Goal: Task Accomplishment & Management: Complete application form

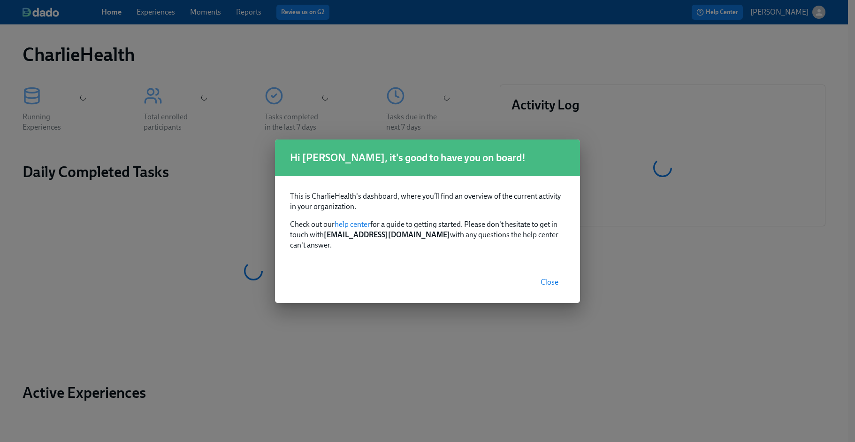
click at [544, 277] on span "Close" at bounding box center [550, 281] width 18 height 9
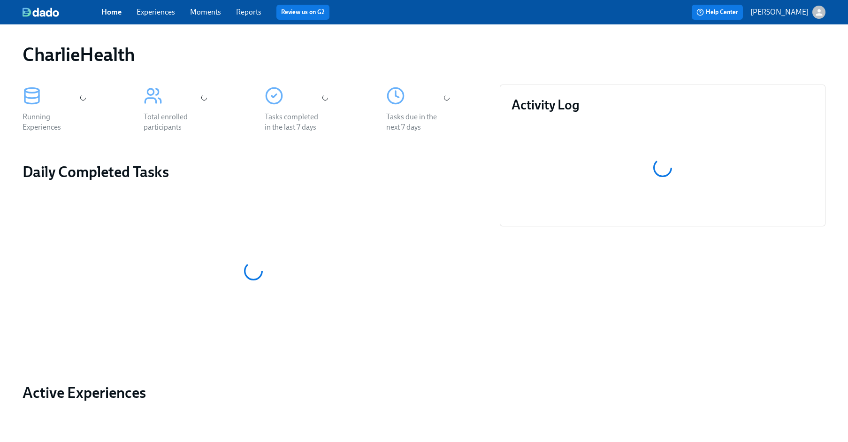
click at [166, 27] on div "CharlieHealth Running Experiences Total enrolled participants Tasks completed i…" at bounding box center [424, 311] width 848 height 574
click at [157, 12] on link "Experiences" at bounding box center [156, 12] width 38 height 9
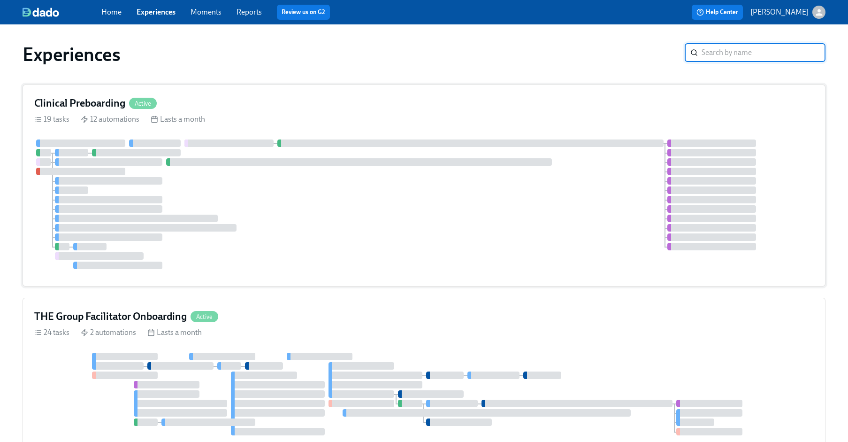
click at [349, 206] on div at bounding box center [424, 204] width 780 height 130
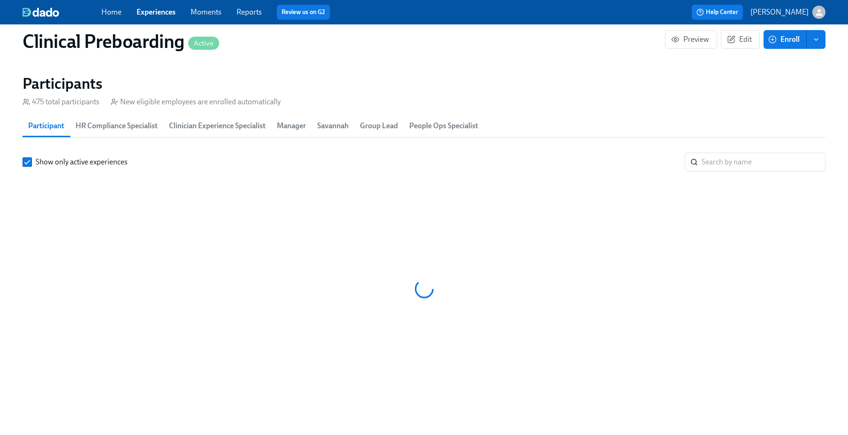
scroll to position [0, 10970]
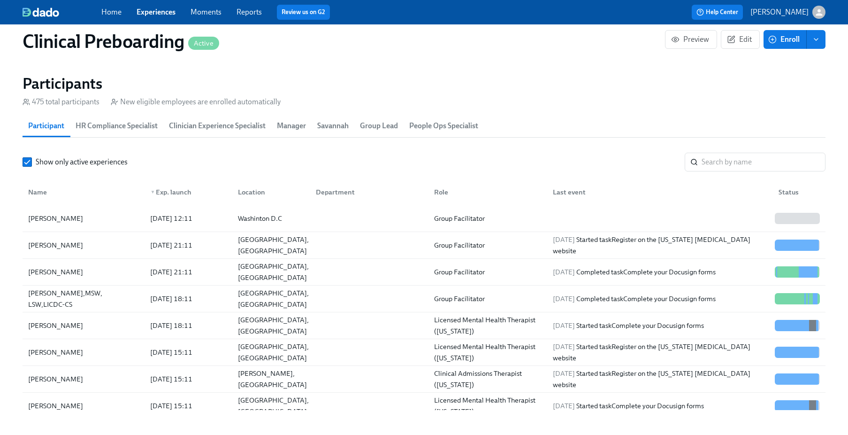
click at [168, 8] on link "Experiences" at bounding box center [156, 12] width 39 height 9
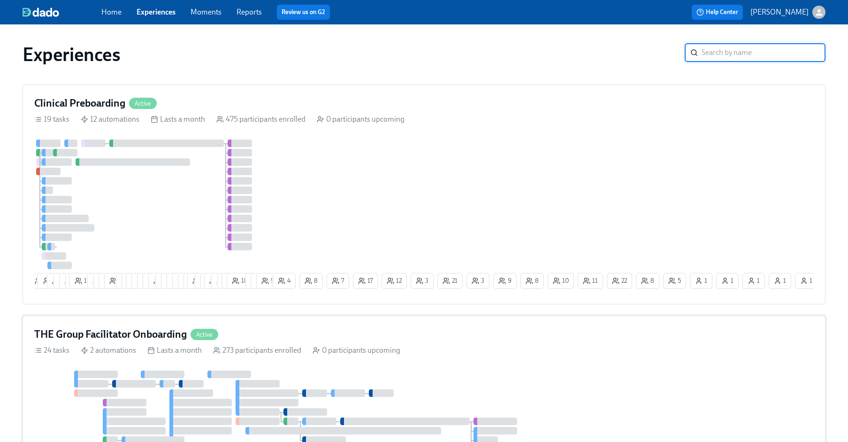
click at [385, 341] on div "THE Group Facilitator Onboarding Active" at bounding box center [424, 334] width 780 height 14
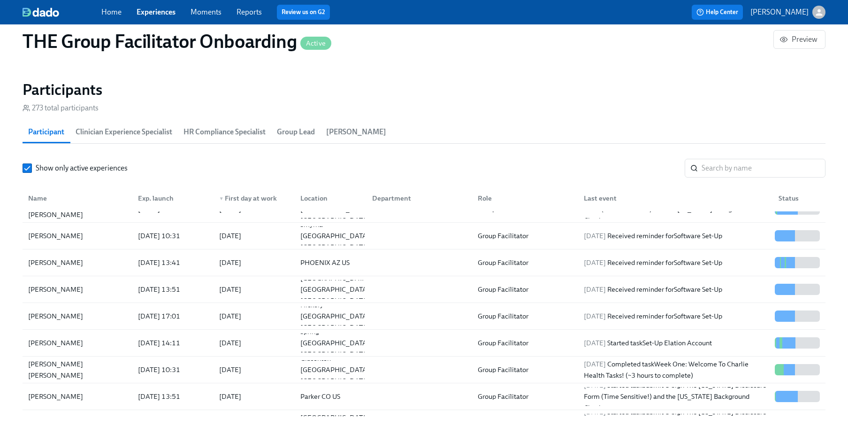
scroll to position [806, 0]
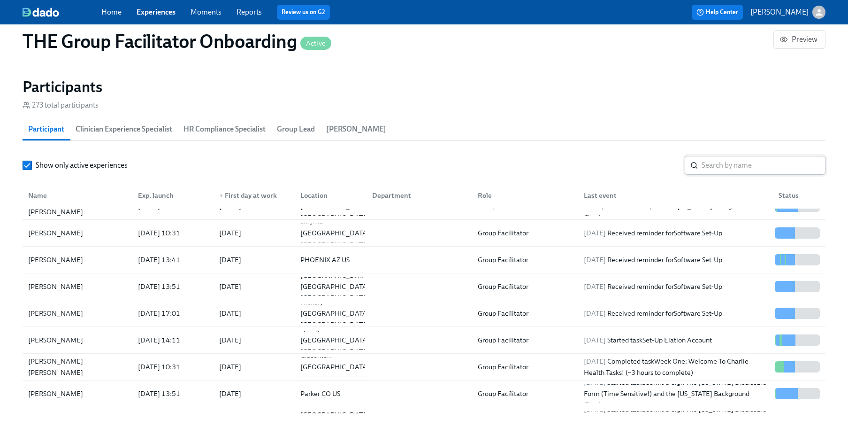
click at [726, 159] on input "search" at bounding box center [764, 165] width 124 height 19
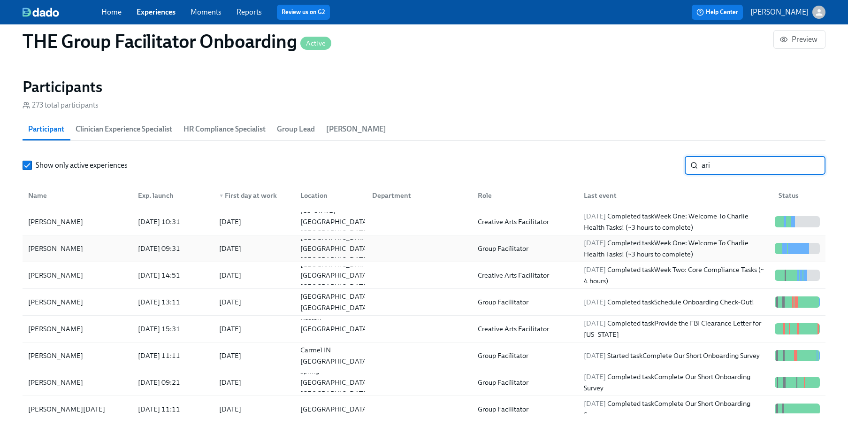
click at [80, 249] on div "Arien Leal-Gattis" at bounding box center [55, 248] width 62 height 11
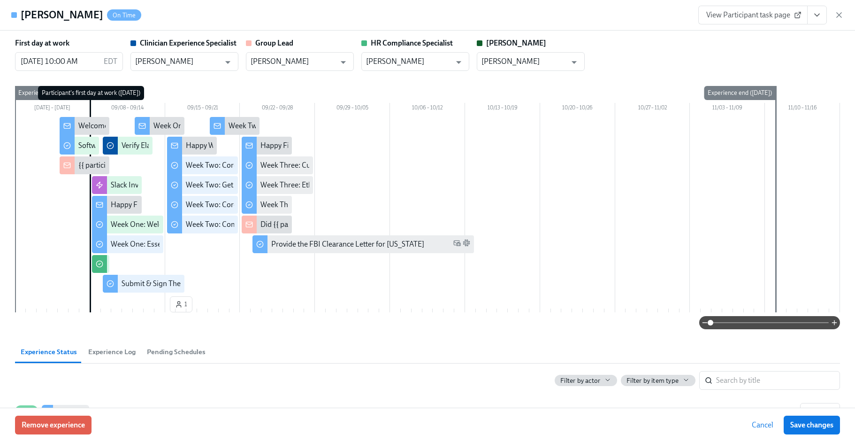
click at [822, 18] on button "View task page" at bounding box center [817, 15] width 20 height 19
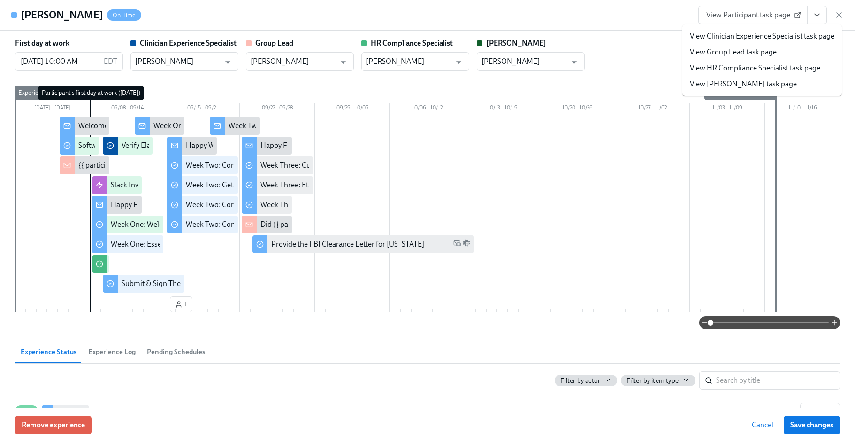
click at [755, 66] on link "View HR Compliance Specialist task page" at bounding box center [755, 68] width 130 height 10
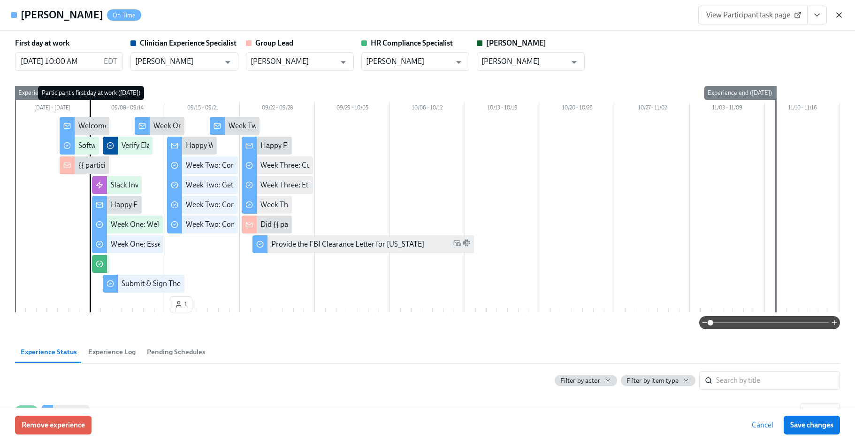
click at [836, 13] on icon "button" at bounding box center [838, 14] width 9 height 9
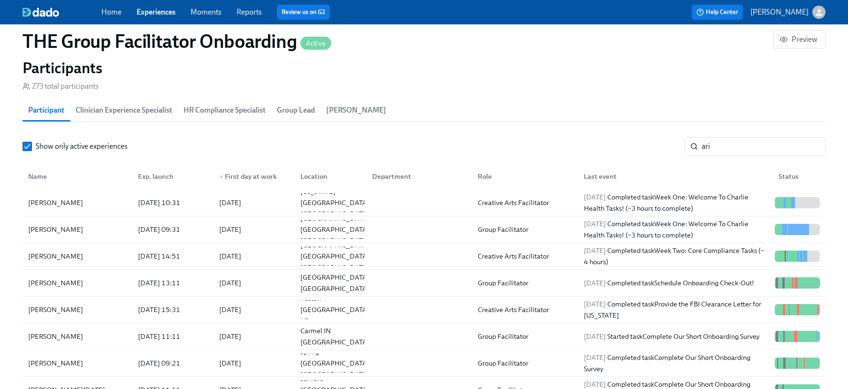
scroll to position [0, 13278]
click at [765, 145] on input "ari" at bounding box center [764, 146] width 124 height 19
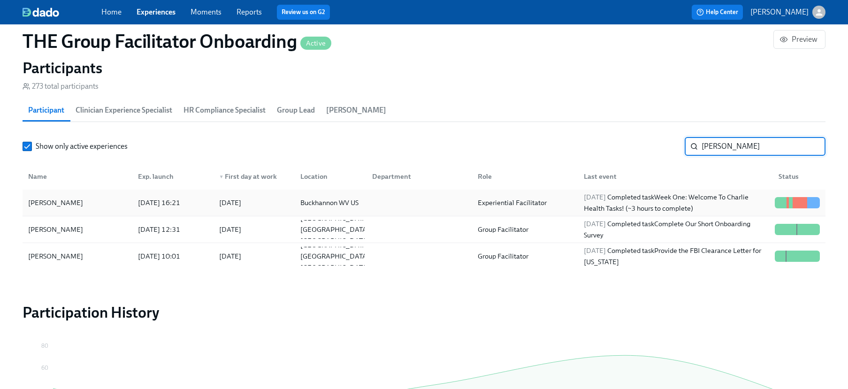
type input "britt"
click at [77, 206] on div "Brittany Conover" at bounding box center [55, 202] width 62 height 11
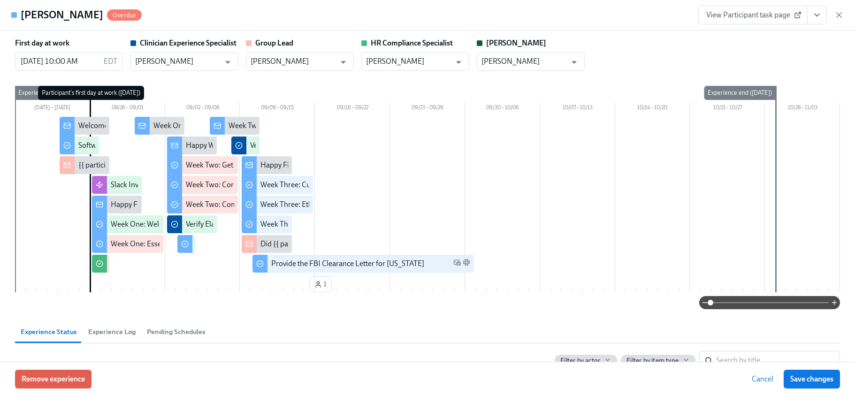
click at [815, 13] on icon "View task page" at bounding box center [816, 14] width 9 height 9
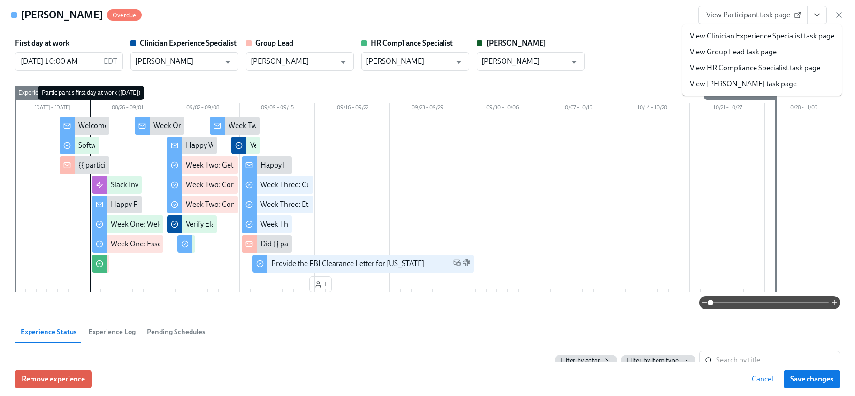
click at [733, 64] on link "View HR Compliance Specialist task page" at bounding box center [755, 68] width 130 height 10
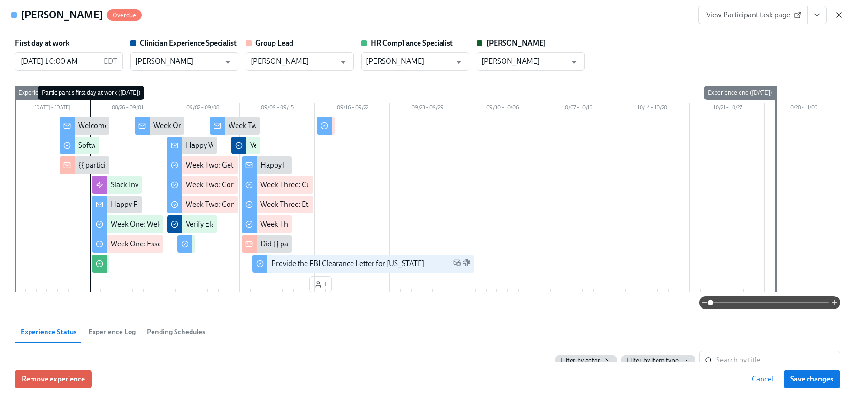
click at [840, 16] on icon "button" at bounding box center [839, 15] width 5 height 5
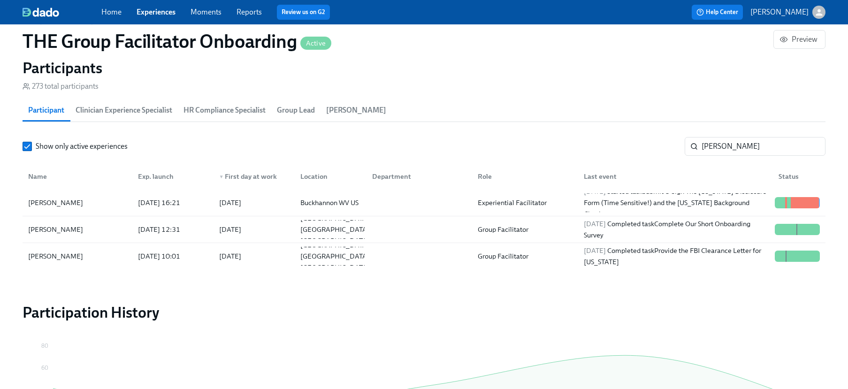
scroll to position [0, 13271]
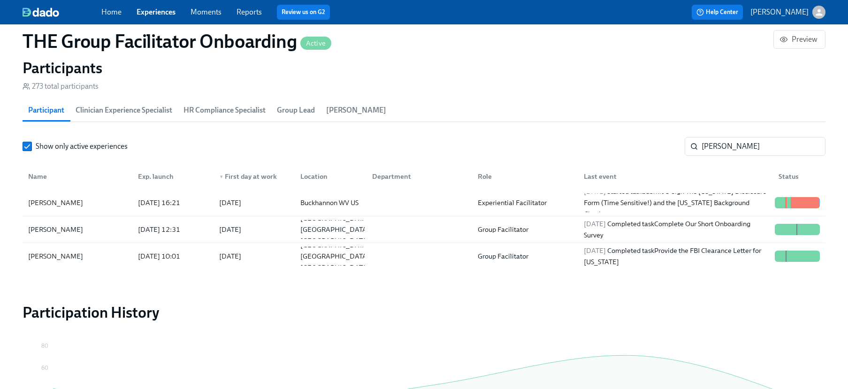
click at [153, 17] on span "Experiences" at bounding box center [156, 12] width 39 height 10
click at [160, 8] on link "Experiences" at bounding box center [156, 12] width 39 height 9
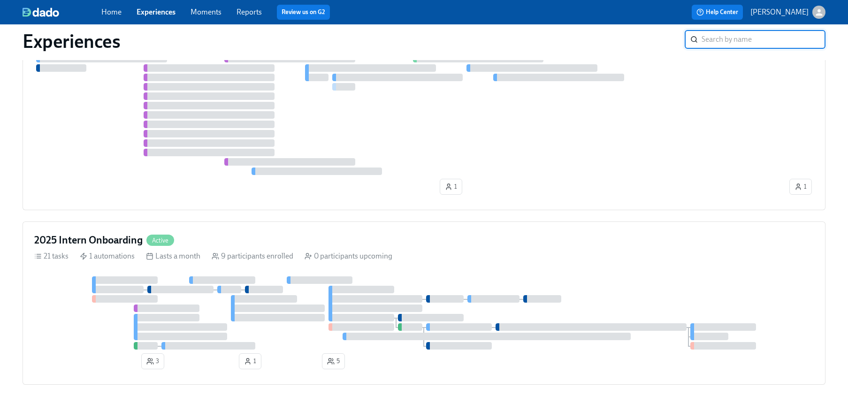
scroll to position [1311, 0]
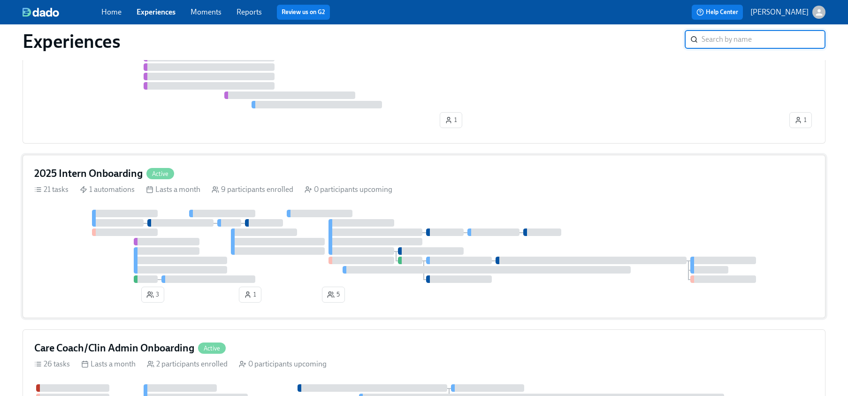
click at [277, 177] on div "2025 Intern Onboarding Active" at bounding box center [424, 174] width 780 height 14
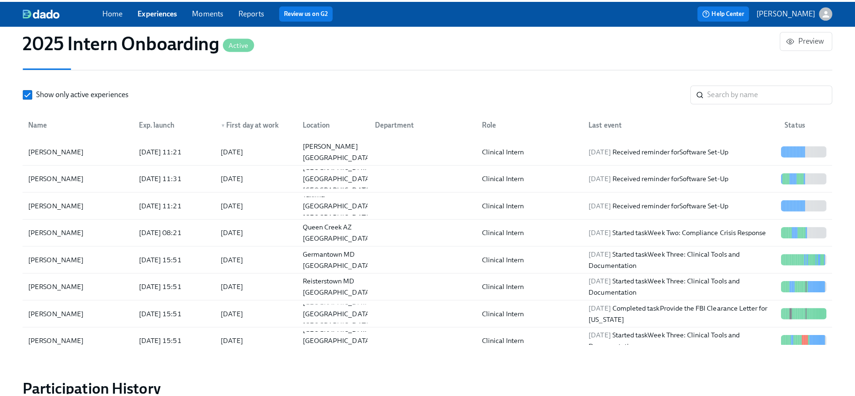
scroll to position [834, 0]
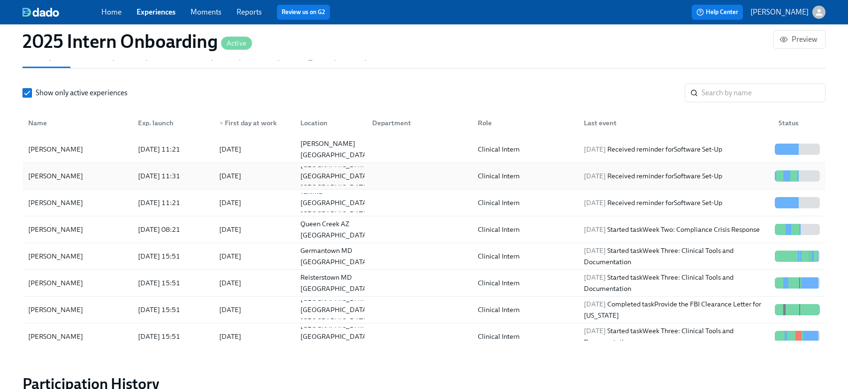
click at [89, 172] on div "Teffaney Daniel" at bounding box center [77, 176] width 106 height 19
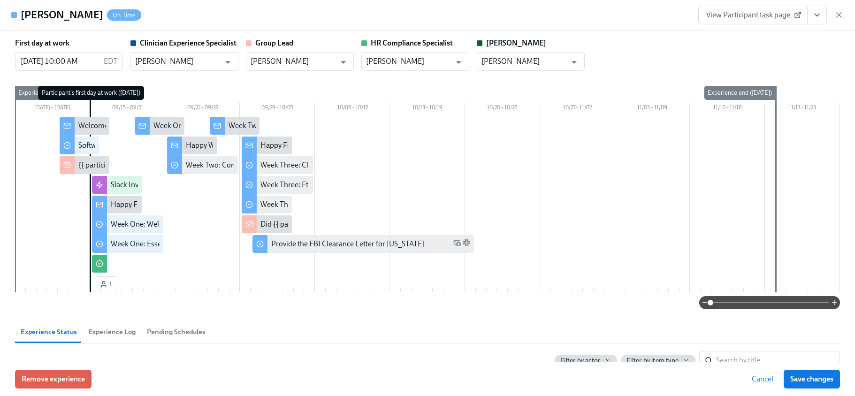
click at [818, 16] on icon "View task page" at bounding box center [816, 14] width 9 height 9
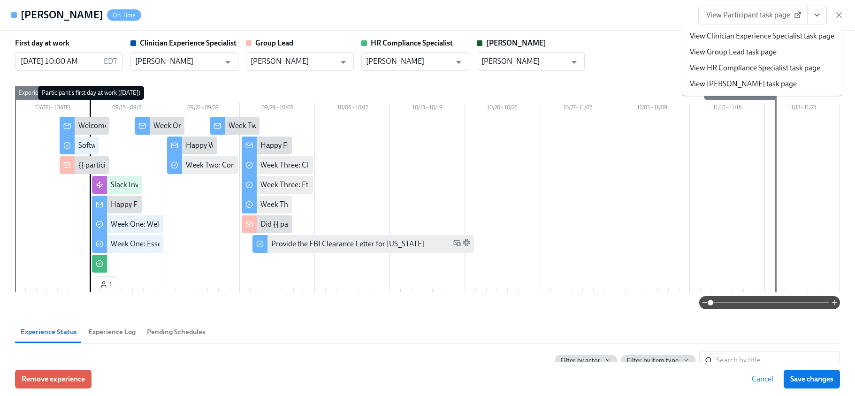
click at [741, 64] on link "View HR Compliance Specialist task page" at bounding box center [755, 68] width 130 height 10
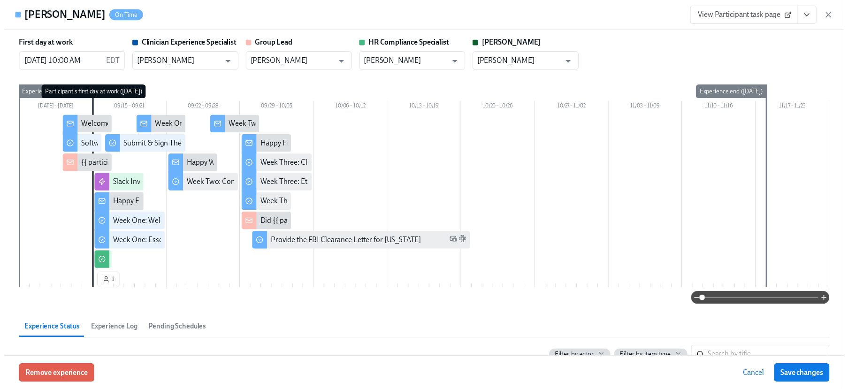
scroll to position [0, 2452]
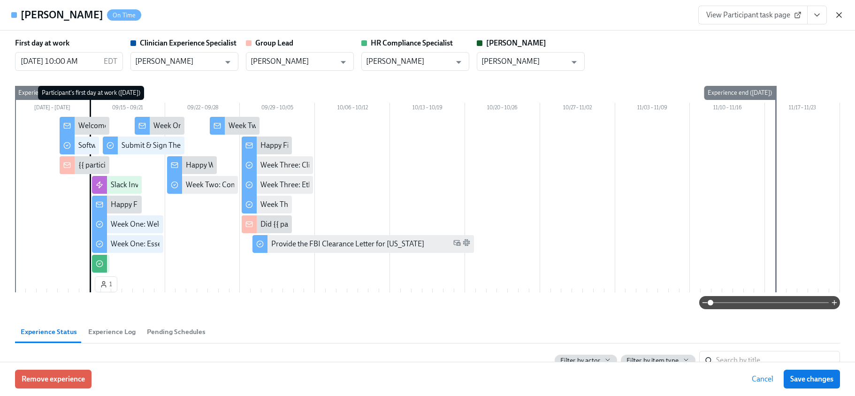
click at [839, 15] on icon "button" at bounding box center [839, 15] width 5 height 5
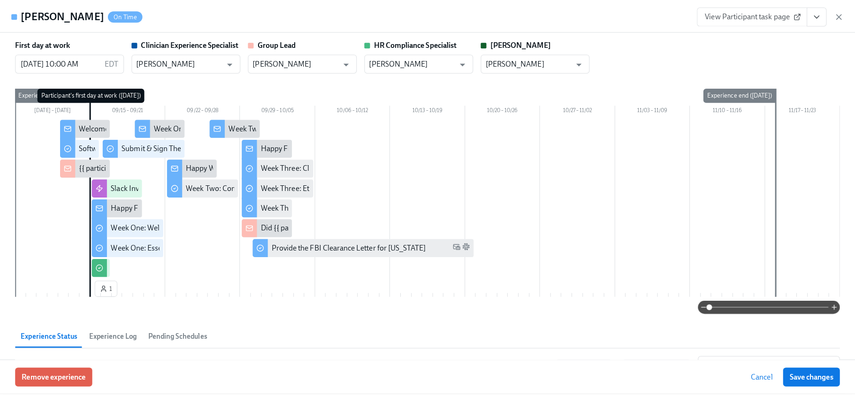
scroll to position [0, 2445]
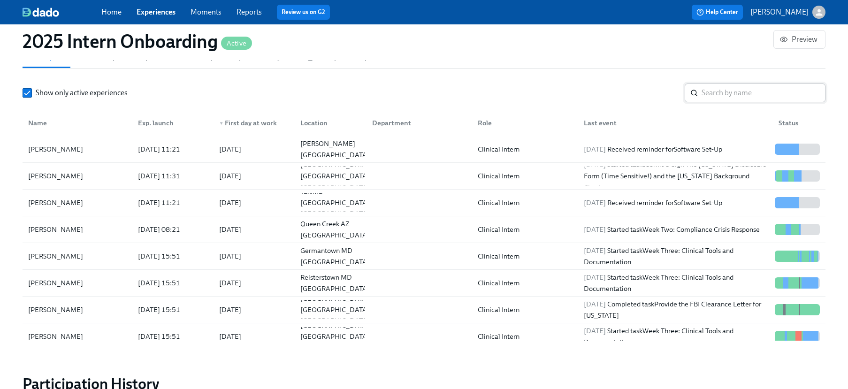
click at [725, 95] on input "search" at bounding box center [764, 93] width 124 height 19
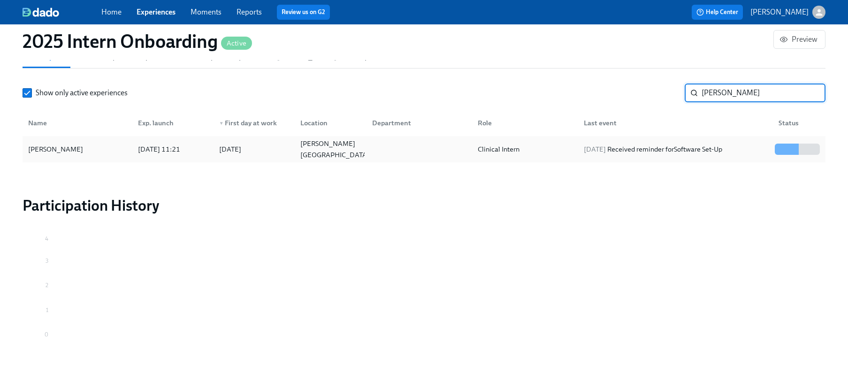
click at [61, 142] on div "Reagan Reed" at bounding box center [77, 149] width 106 height 19
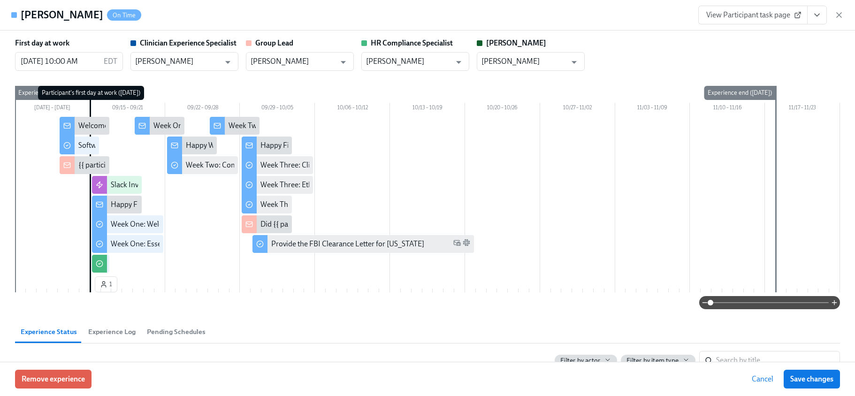
click at [818, 12] on icon "View task page" at bounding box center [816, 14] width 9 height 9
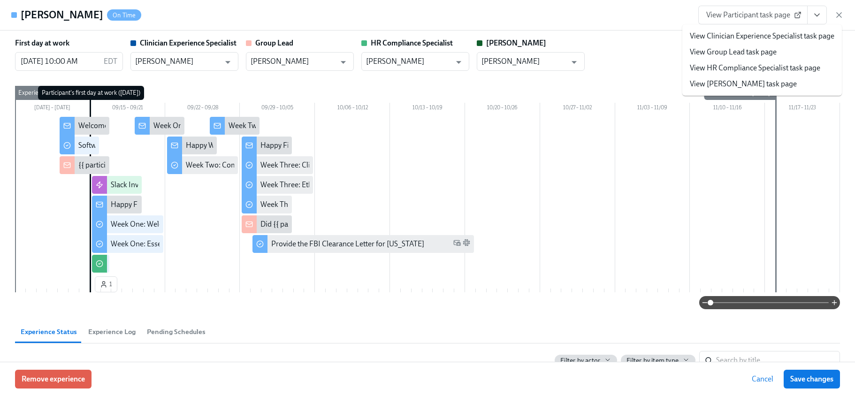
click at [764, 63] on link "View HR Compliance Specialist task page" at bounding box center [755, 68] width 130 height 10
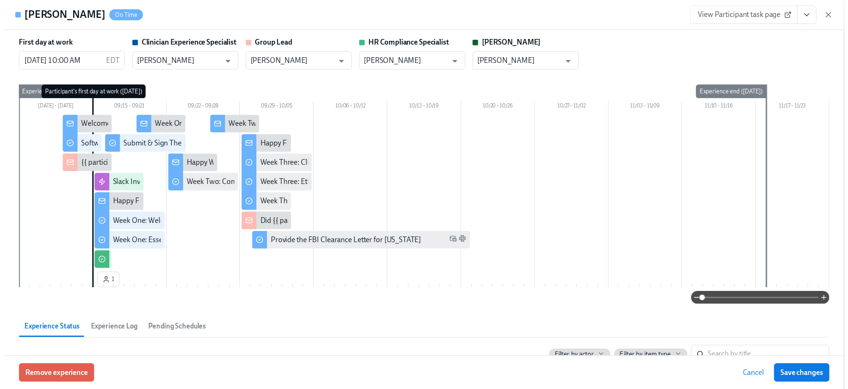
scroll to position [0, 2452]
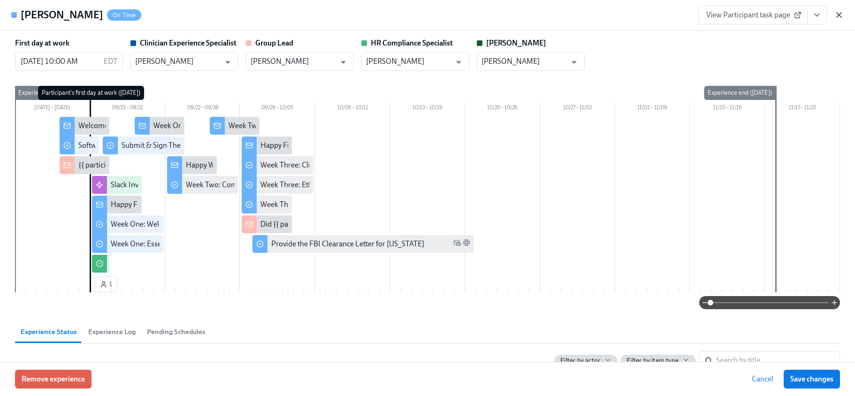
click at [841, 11] on icon "button" at bounding box center [838, 14] width 9 height 9
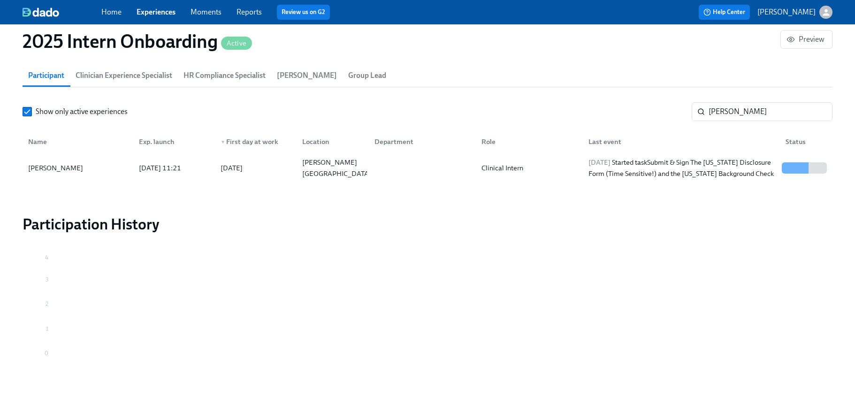
scroll to position [0, 2445]
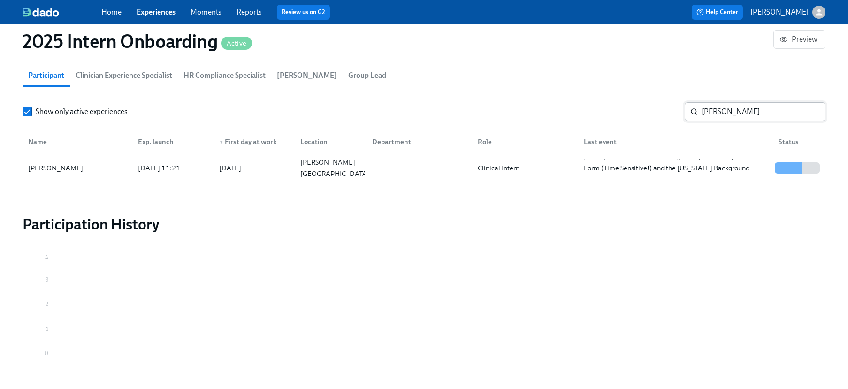
click at [716, 115] on input "reagan" at bounding box center [764, 111] width 124 height 19
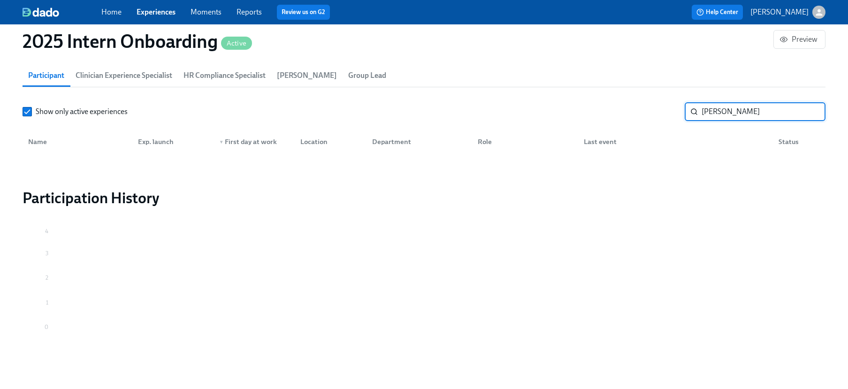
click at [719, 114] on input "brianna moen" at bounding box center [764, 111] width 124 height 19
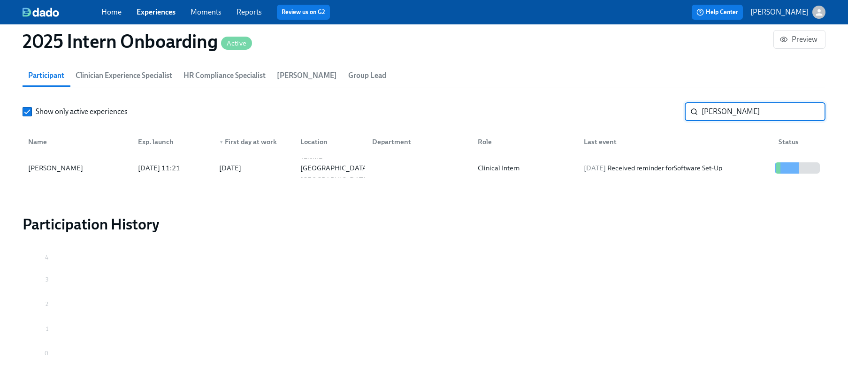
click at [546, 152] on div "Name Exp. launch ▼ First day at work Location Department Role Last event Status" at bounding box center [424, 140] width 803 height 30
click at [546, 168] on div "Clinical Intern" at bounding box center [523, 168] width 106 height 19
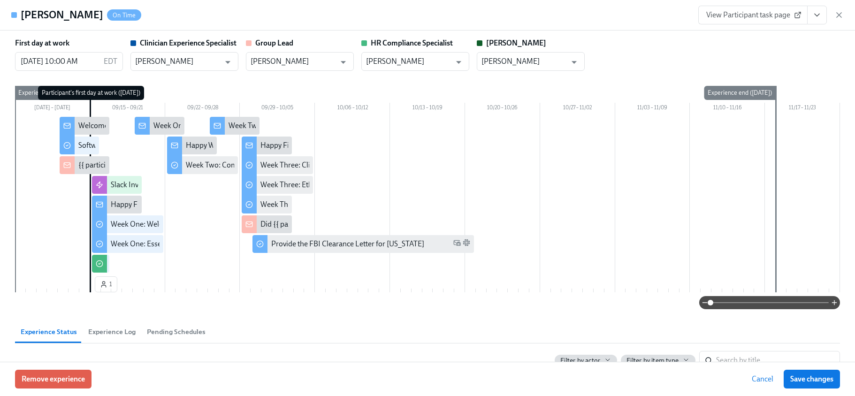
click at [822, 16] on button "View task page" at bounding box center [817, 15] width 20 height 19
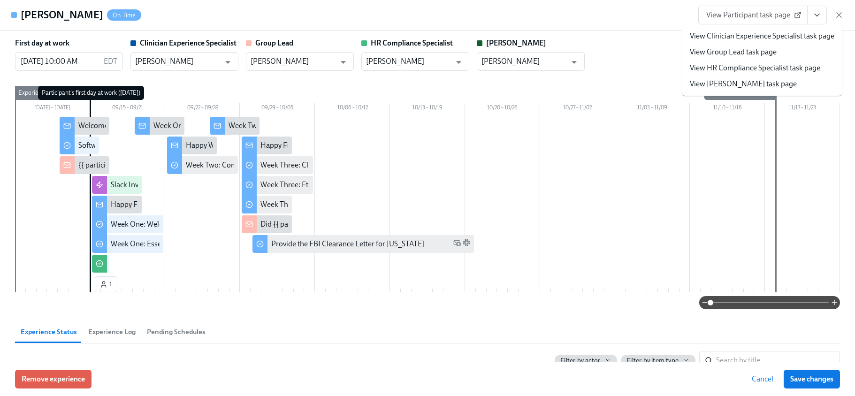
click at [750, 71] on link "View HR Compliance Specialist task page" at bounding box center [755, 68] width 130 height 10
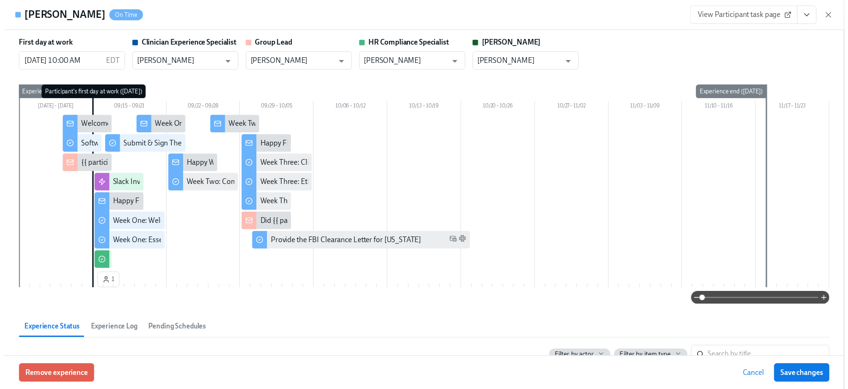
scroll to position [0, 2452]
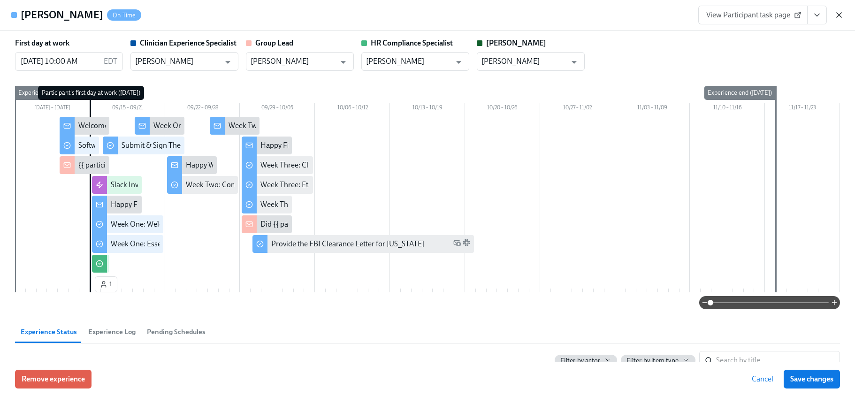
click at [838, 17] on icon "button" at bounding box center [838, 14] width 9 height 9
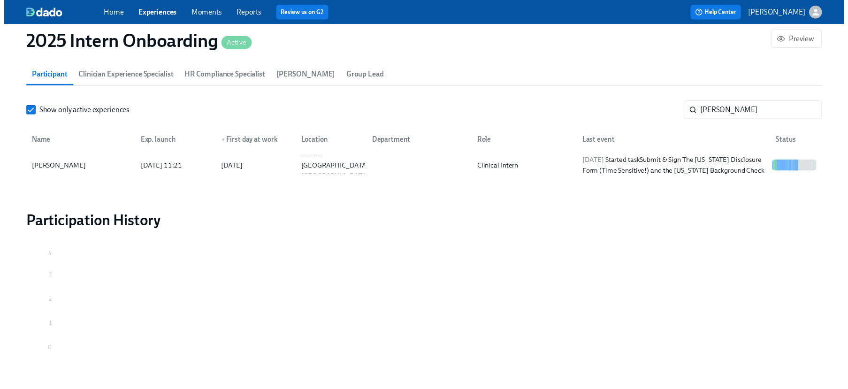
scroll to position [0, 2445]
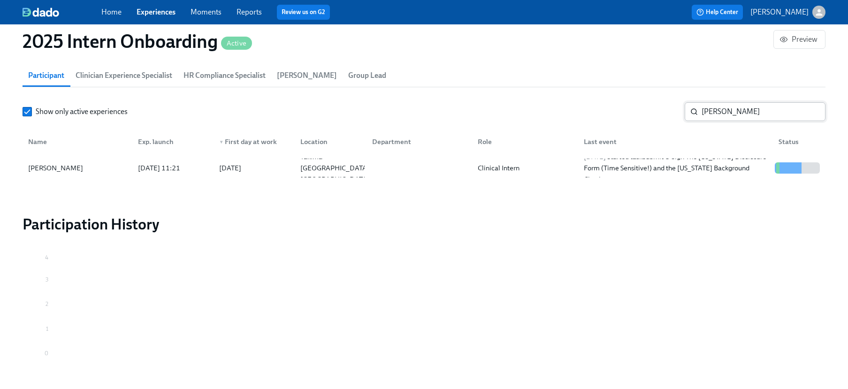
click at [734, 109] on input "moen" at bounding box center [764, 111] width 124 height 19
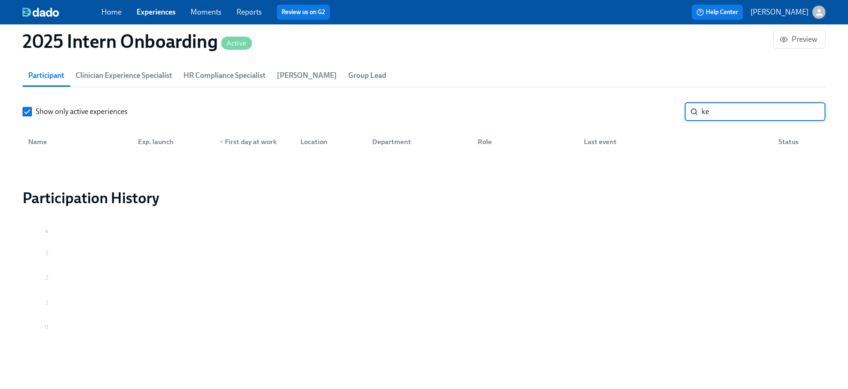
type input "k"
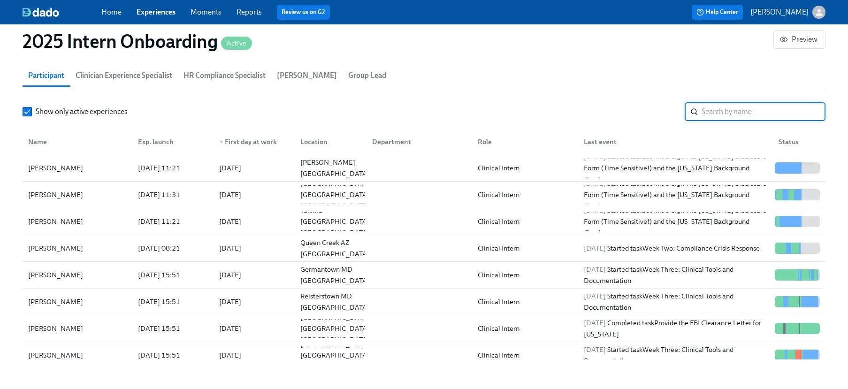
click at [155, 13] on link "Experiences" at bounding box center [156, 12] width 39 height 9
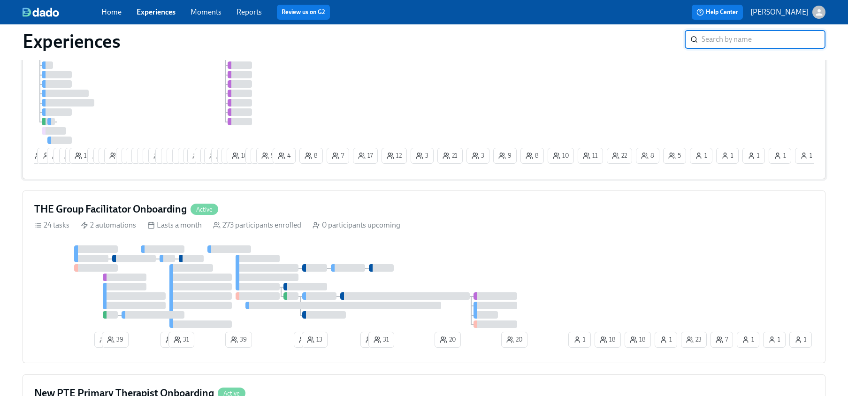
scroll to position [125, 0]
click at [299, 211] on div "THE Group Facilitator Onboarding Active" at bounding box center [424, 209] width 780 height 14
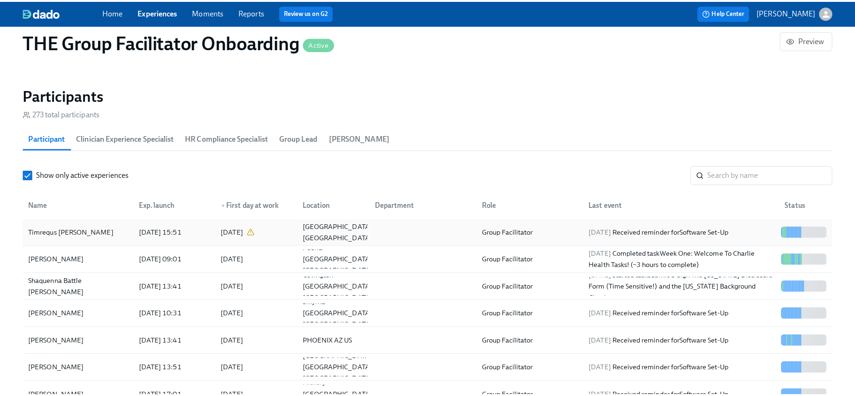
scroll to position [801, 0]
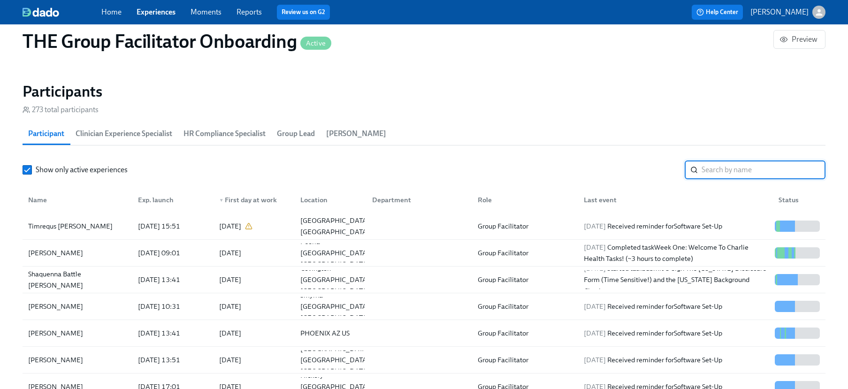
click at [718, 165] on input "search" at bounding box center [764, 169] width 124 height 19
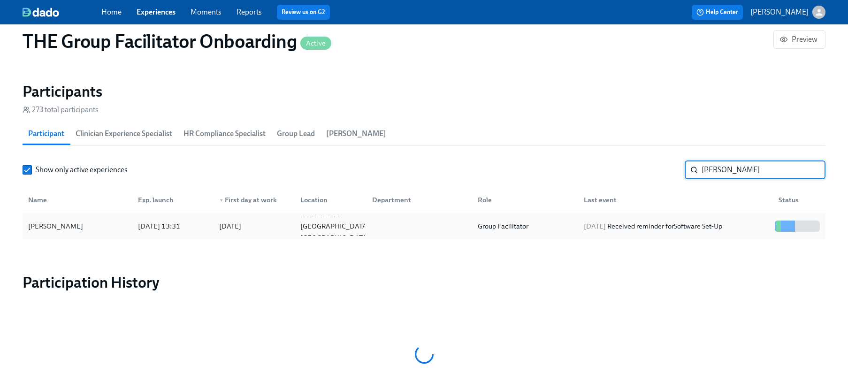
click at [47, 221] on div "Ciara Sweatt" at bounding box center [55, 226] width 62 height 11
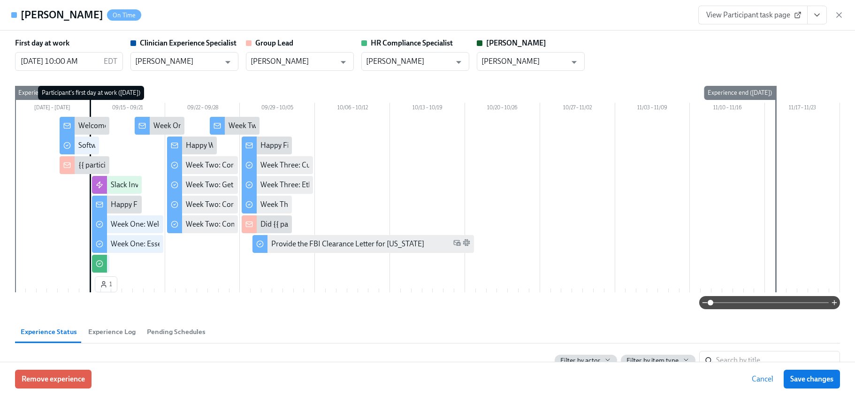
click at [817, 15] on icon "View task page" at bounding box center [817, 15] width 5 height 2
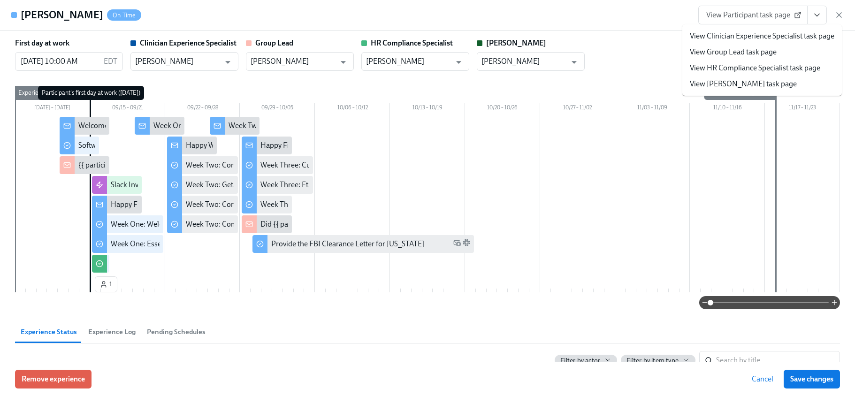
click at [749, 70] on link "View HR Compliance Specialist task page" at bounding box center [755, 68] width 130 height 10
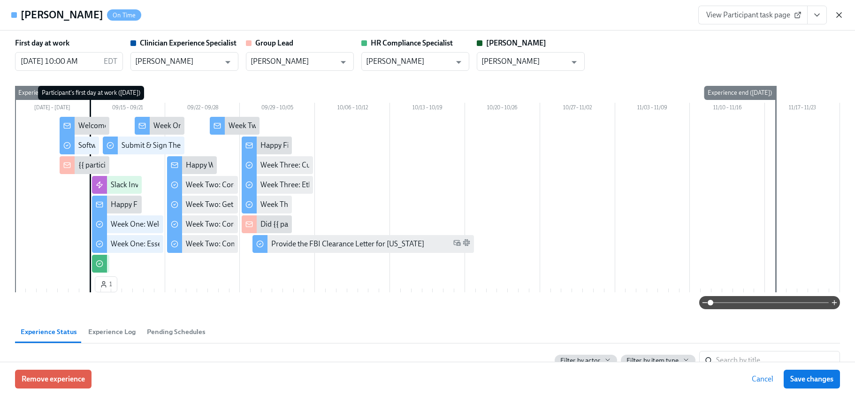
click at [840, 15] on icon "button" at bounding box center [838, 14] width 9 height 9
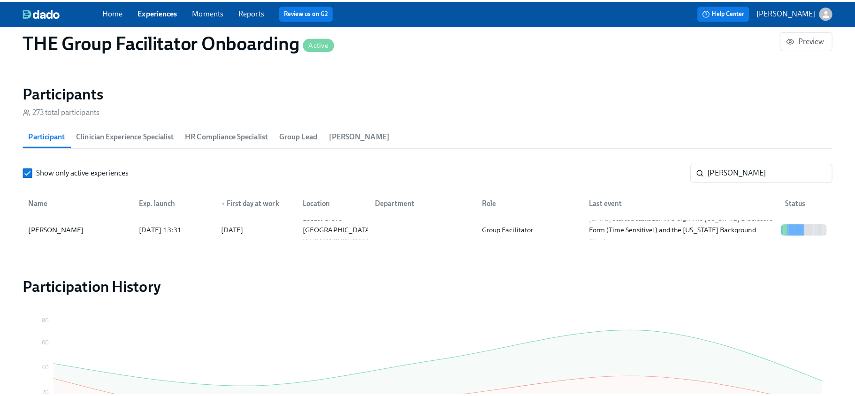
scroll to position [0, 13271]
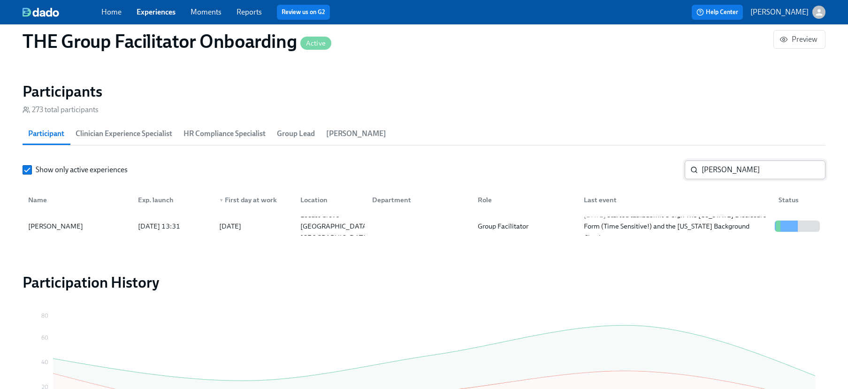
click at [724, 168] on input "sweatt" at bounding box center [764, 169] width 124 height 19
click at [79, 221] on div "Brita Krempasky" at bounding box center [55, 226] width 62 height 11
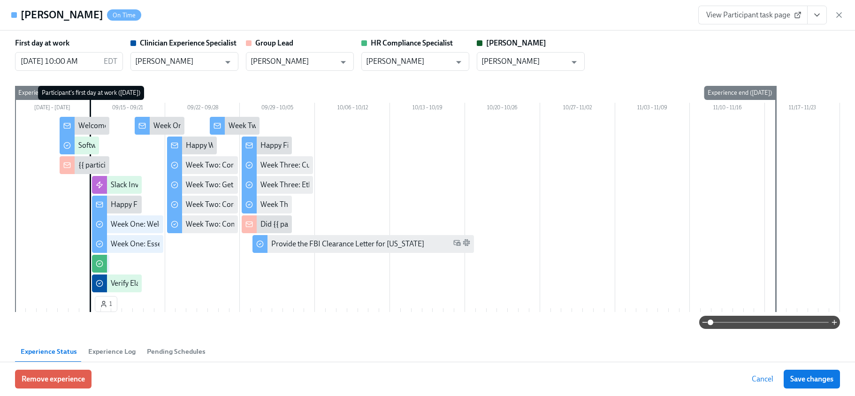
click at [818, 19] on icon "View task page" at bounding box center [816, 14] width 9 height 9
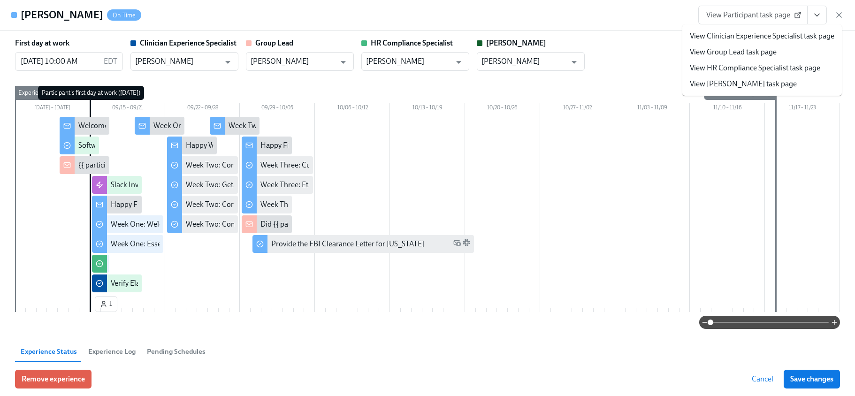
click at [763, 70] on link "View HR Compliance Specialist task page" at bounding box center [755, 68] width 130 height 10
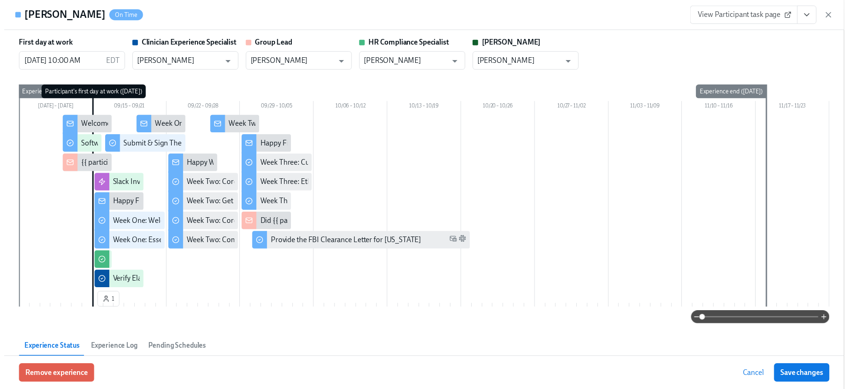
scroll to position [0, 13278]
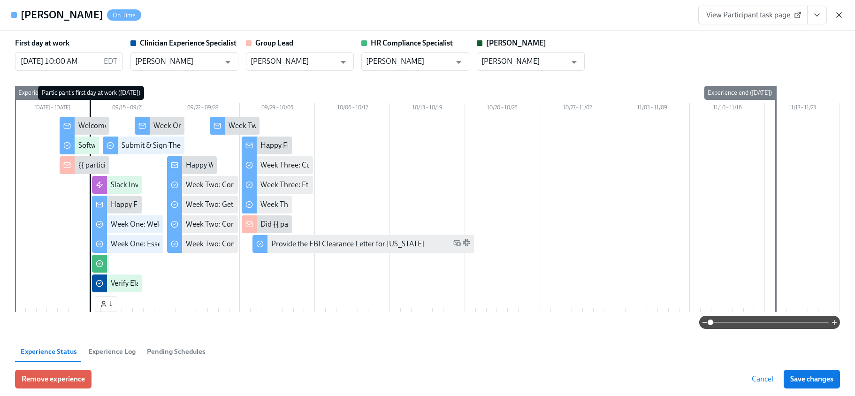
click at [836, 18] on icon "button" at bounding box center [838, 14] width 9 height 9
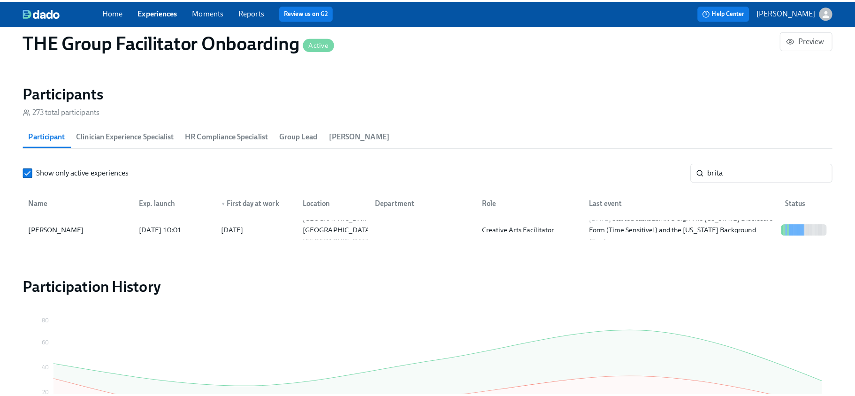
scroll to position [0, 13271]
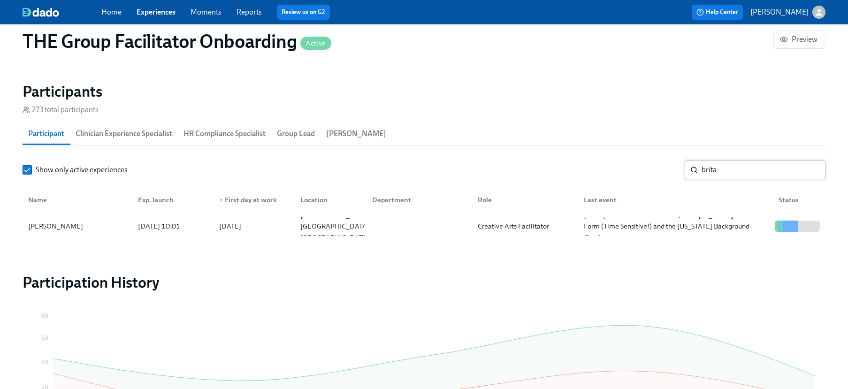
click at [717, 178] on input "brita" at bounding box center [764, 169] width 124 height 19
click at [717, 172] on input "brita" at bounding box center [764, 169] width 124 height 19
click at [53, 235] on div "Melissa Zimmerman" at bounding box center [77, 226] width 106 height 19
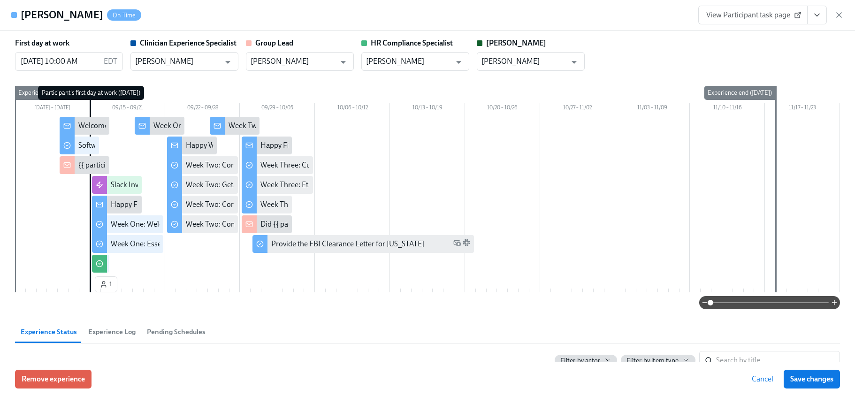
click at [813, 20] on button "View task page" at bounding box center [817, 15] width 20 height 19
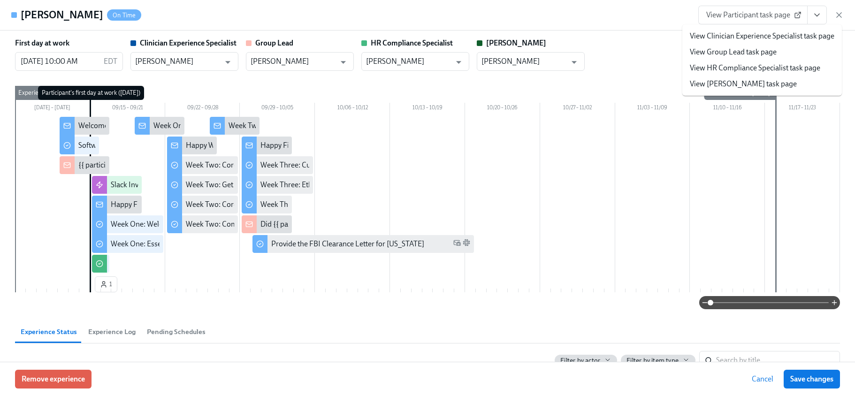
click at [739, 68] on link "View HR Compliance Specialist task page" at bounding box center [755, 68] width 130 height 10
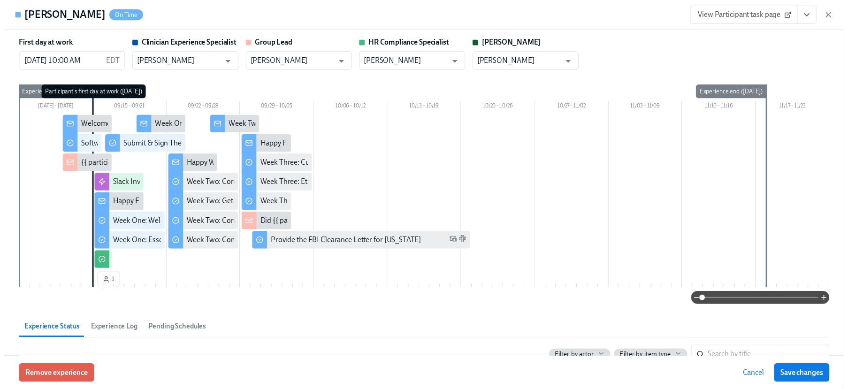
scroll to position [0, 13278]
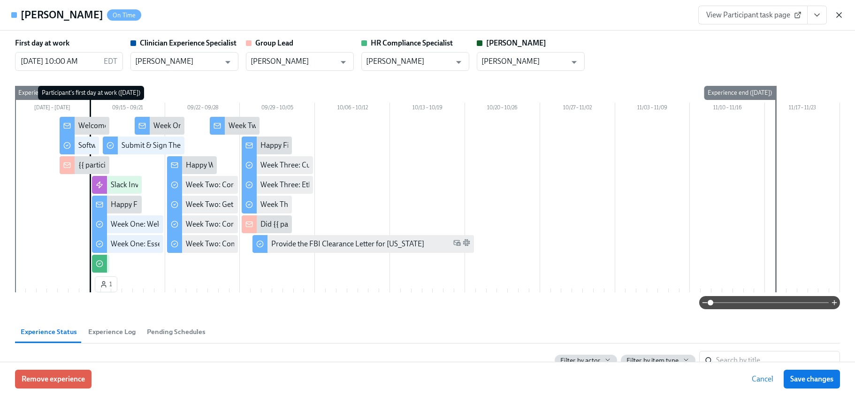
click at [840, 14] on icon "button" at bounding box center [839, 15] width 5 height 5
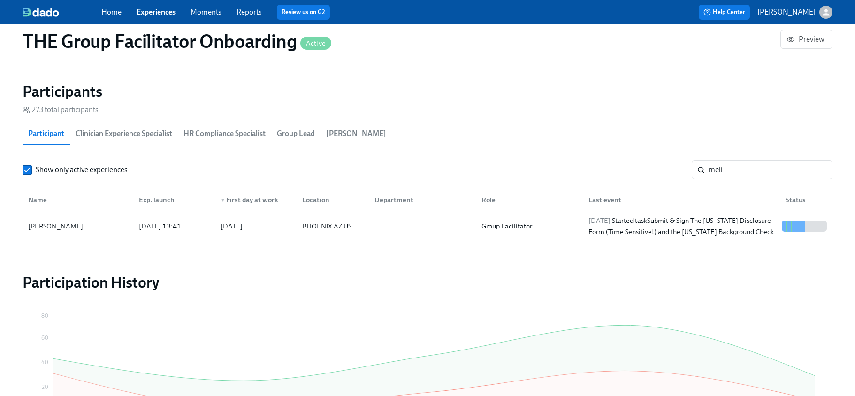
scroll to position [0, 13271]
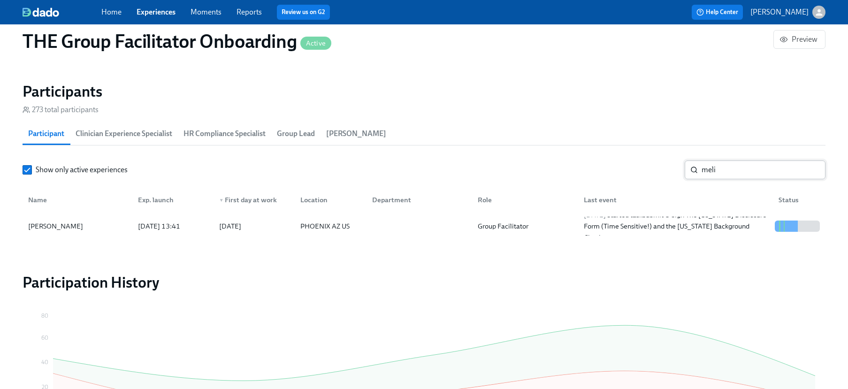
click at [719, 173] on input "meli" at bounding box center [764, 169] width 124 height 19
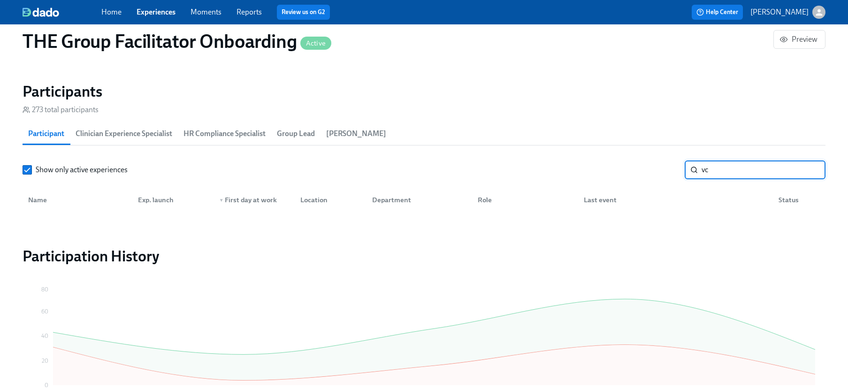
type input "v"
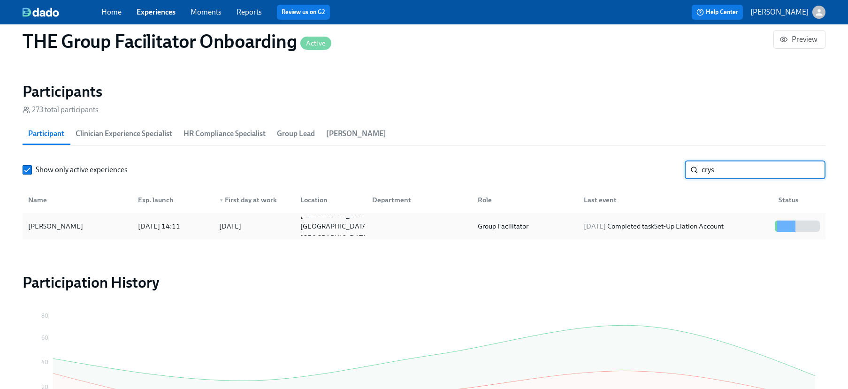
click at [97, 220] on div "Crystal Luster" at bounding box center [77, 226] width 106 height 19
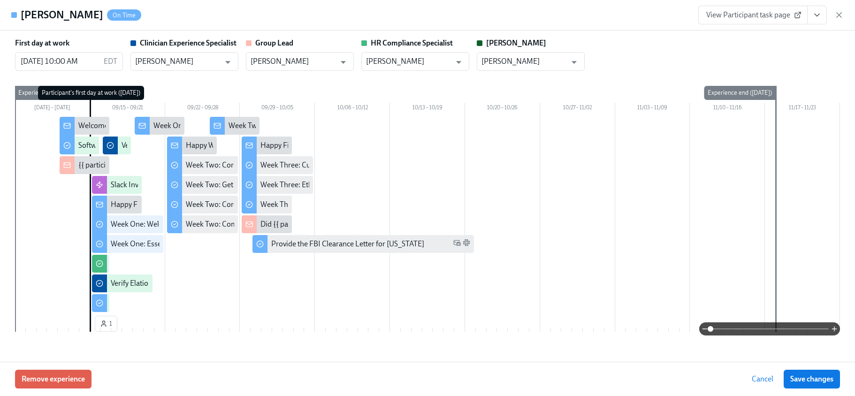
click at [821, 12] on icon "View task page" at bounding box center [816, 14] width 9 height 9
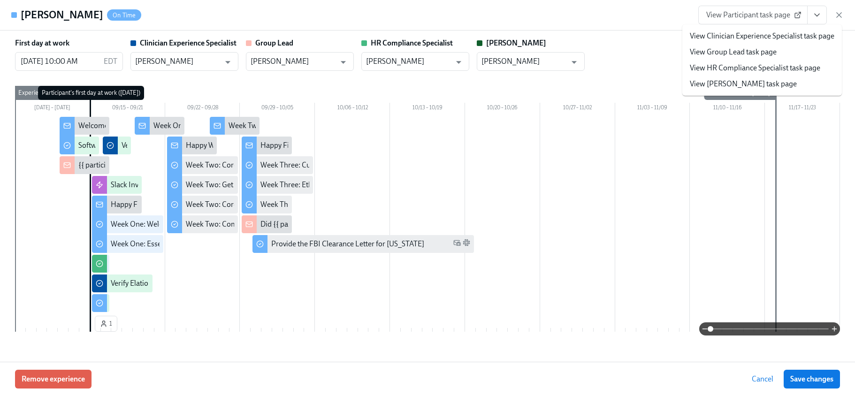
click at [775, 65] on link "View HR Compliance Specialist task page" at bounding box center [755, 68] width 130 height 10
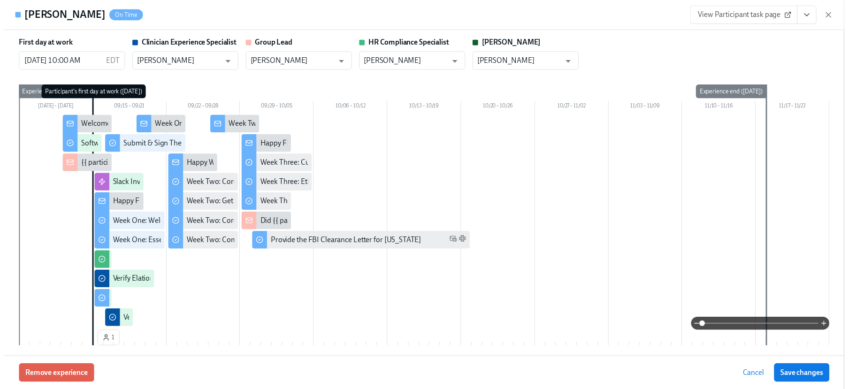
scroll to position [0, 13278]
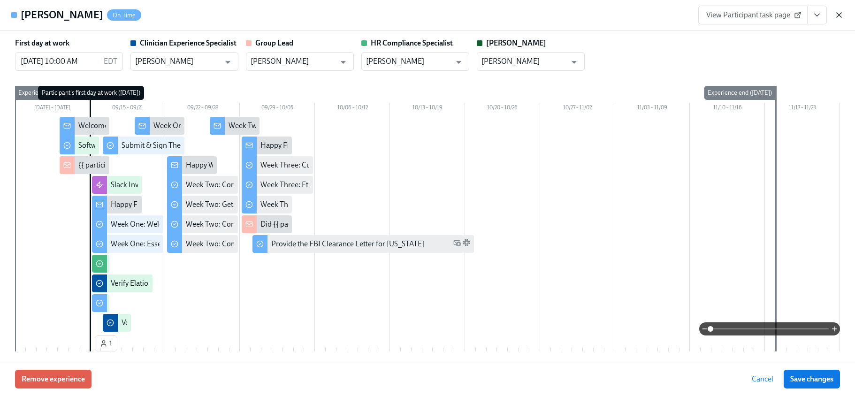
click at [837, 15] on icon "button" at bounding box center [838, 14] width 9 height 9
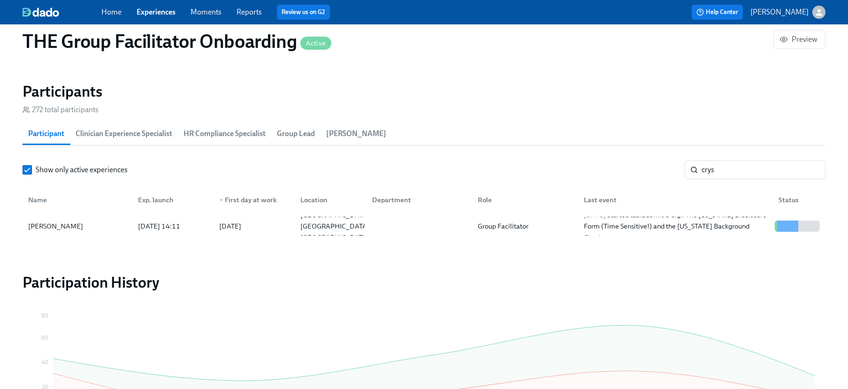
scroll to position [0, 13271]
click at [731, 167] on input "crys" at bounding box center [764, 169] width 124 height 19
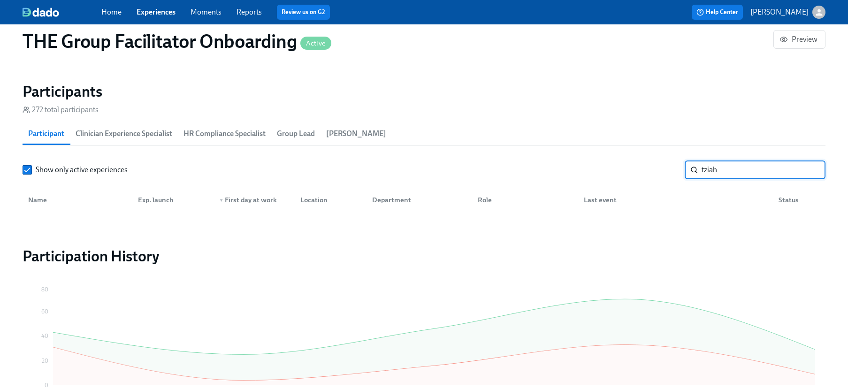
type input "tziah"
click at [152, 15] on link "Experiences" at bounding box center [156, 12] width 39 height 9
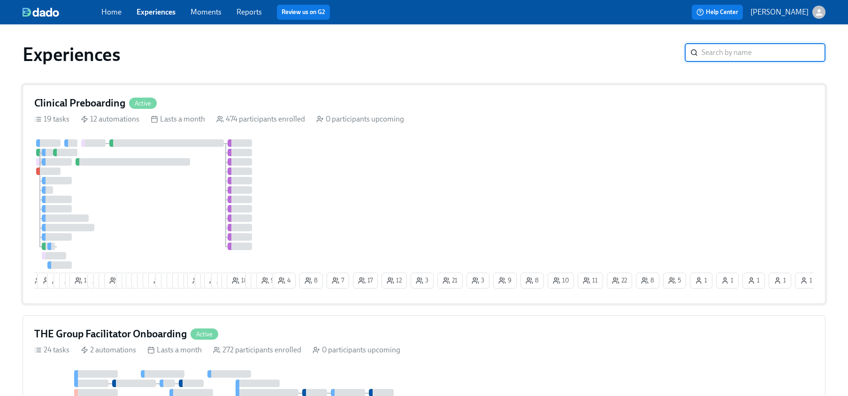
click at [418, 129] on div "Clinical Preboarding Active 19 tasks 12 automations Lasts a month 474 participa…" at bounding box center [424, 194] width 803 height 220
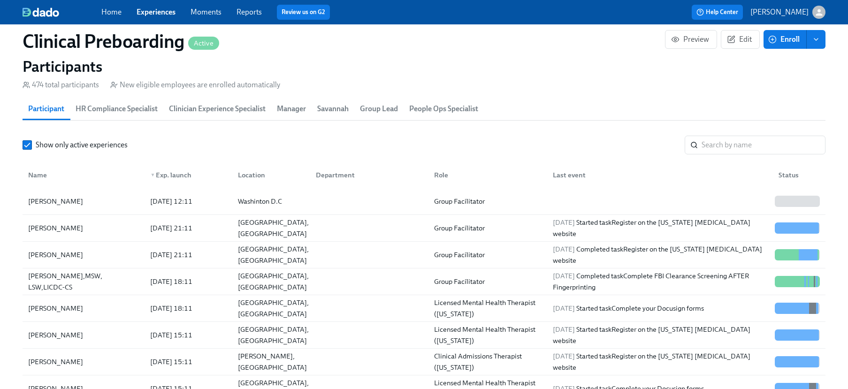
scroll to position [1011, 0]
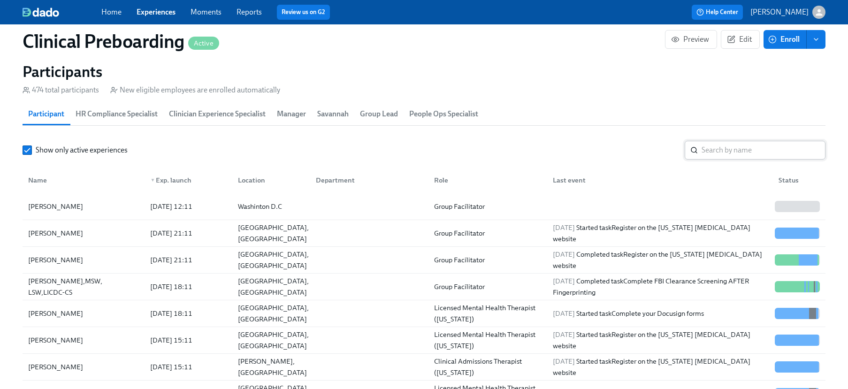
click at [734, 152] on input "search" at bounding box center [764, 150] width 124 height 19
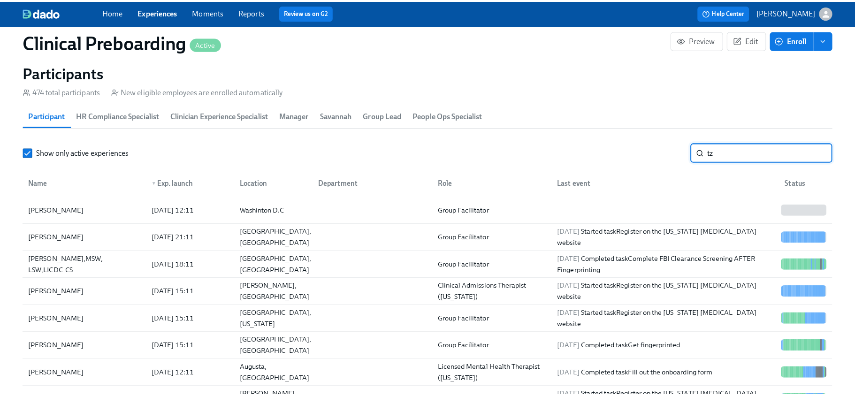
scroll to position [0, 11498]
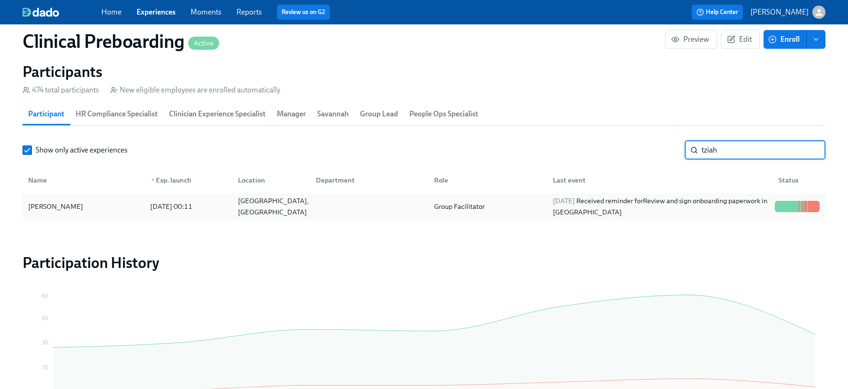
type input "tziah"
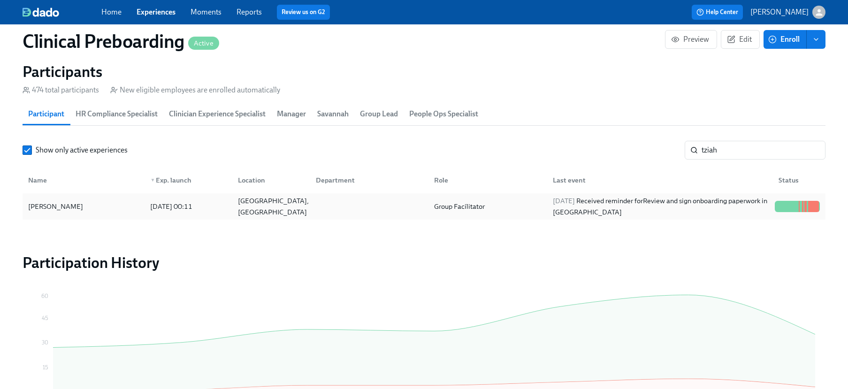
click at [252, 210] on div "Houston, TX" at bounding box center [273, 206] width 78 height 23
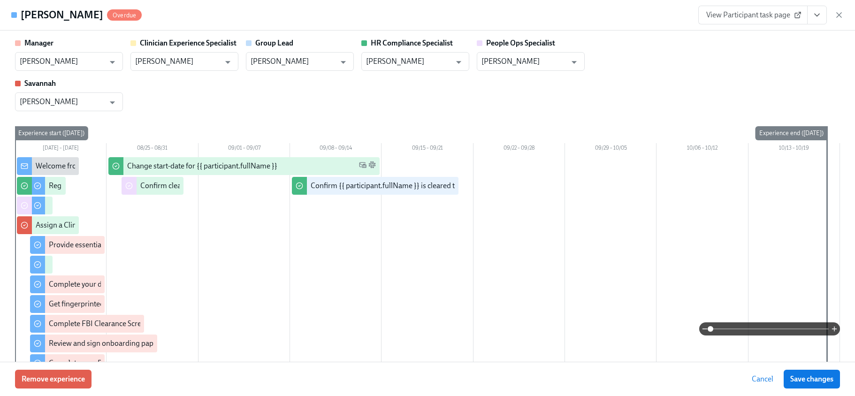
click at [811, 21] on button "View task page" at bounding box center [817, 15] width 20 height 19
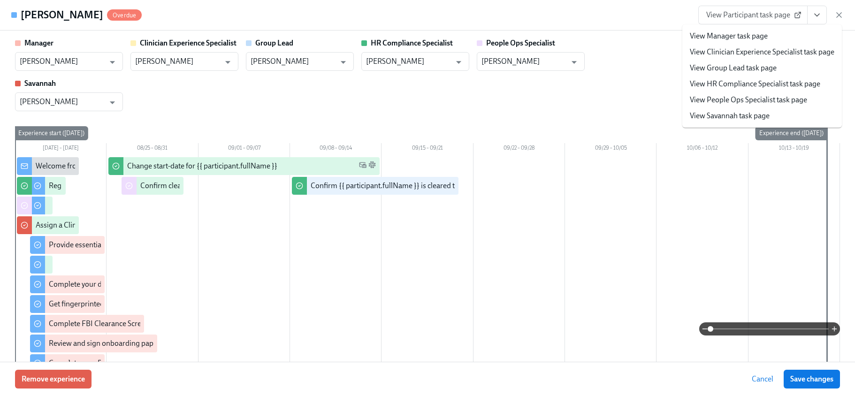
click at [745, 81] on link "View HR Compliance Specialist task page" at bounding box center [755, 84] width 130 height 10
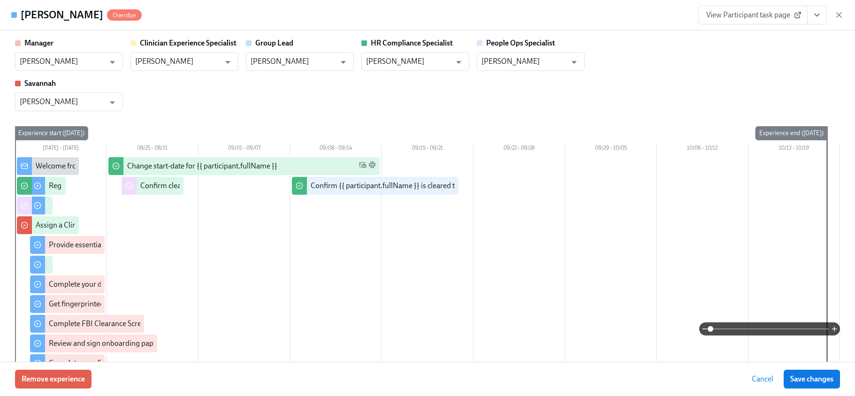
click at [772, 16] on span "View Participant task page" at bounding box center [752, 14] width 93 height 9
click at [762, 10] on span "View Participant task page" at bounding box center [752, 14] width 93 height 9
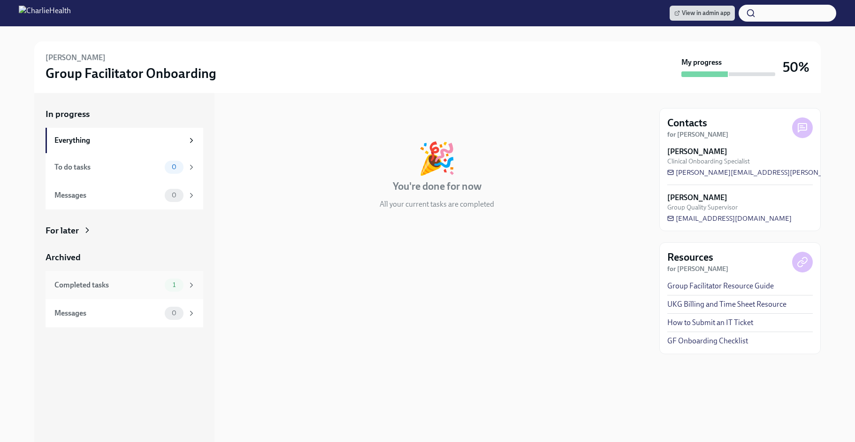
click at [152, 287] on div "Completed tasks" at bounding box center [107, 285] width 107 height 10
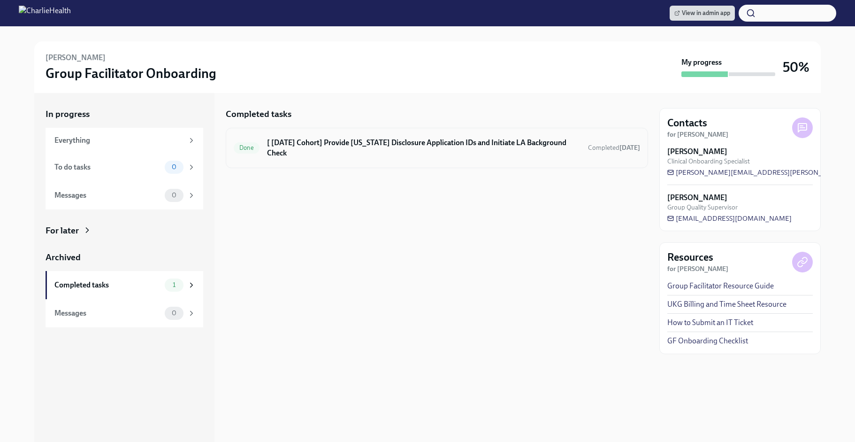
click at [383, 134] on div "Done [ [DATE] Cohort] Provide [US_STATE] Disclosure Application IDs and Initiat…" at bounding box center [437, 148] width 422 height 40
click at [385, 139] on h6 "[ [DATE] Cohort] Provide [US_STATE] Disclosure Application IDs and Initiate LA …" at bounding box center [423, 148] width 313 height 21
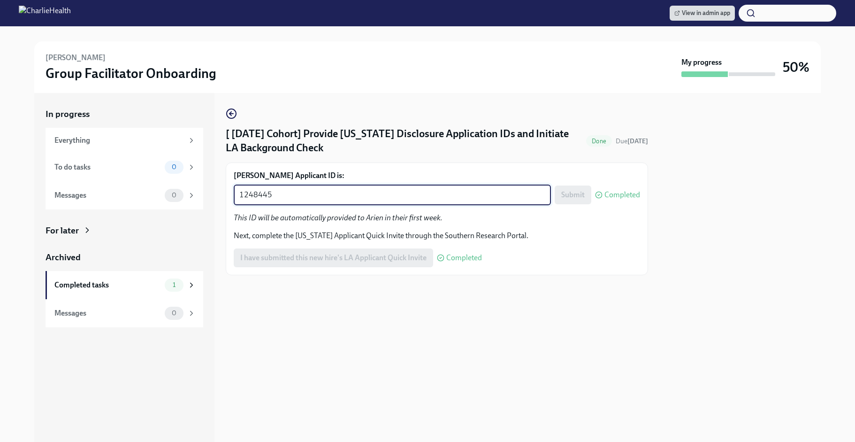
click at [374, 194] on textarea "1248445" at bounding box center [392, 194] width 306 height 11
paste textarea "50260"
type textarea "1250260"
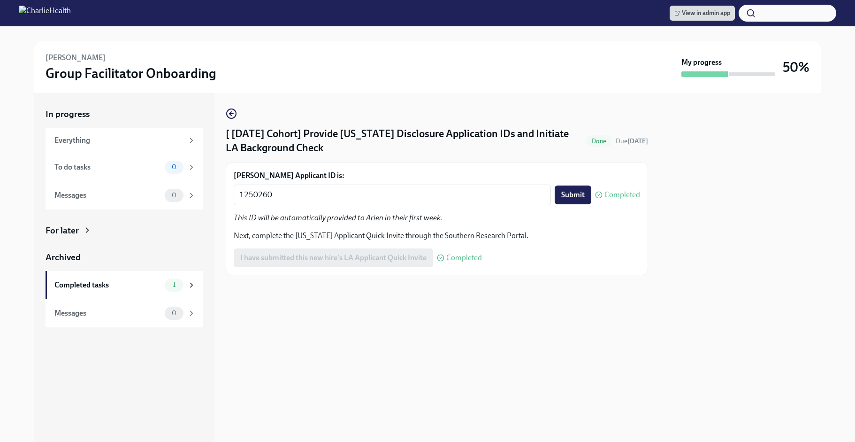
click at [546, 210] on div "Arien Leal-Gattis's Applicant ID is: 1250260 x ​ Submit Completed This ID will …" at bounding box center [437, 218] width 406 height 97
click at [570, 194] on span "Submit" at bounding box center [572, 194] width 23 height 9
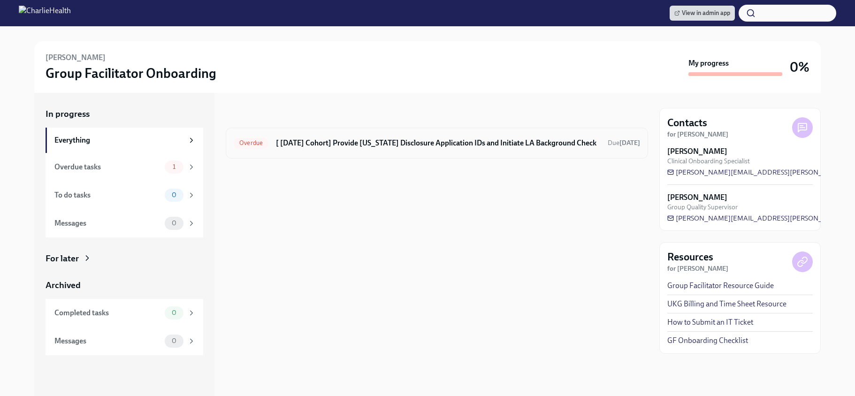
click at [376, 142] on h6 "[ Aug 26th Cohort] Provide Utah Disclosure Application IDs and Initiate LA Back…" at bounding box center [438, 143] width 324 height 10
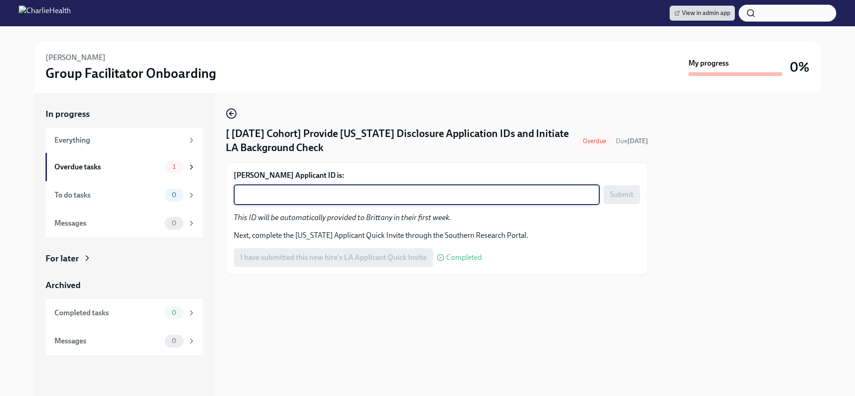
click at [400, 194] on textarea "Brittany Conover's Applicant ID is:" at bounding box center [416, 194] width 355 height 11
paste textarea "1250266"
type textarea "1250266"
click at [633, 196] on span "Submit" at bounding box center [621, 194] width 23 height 9
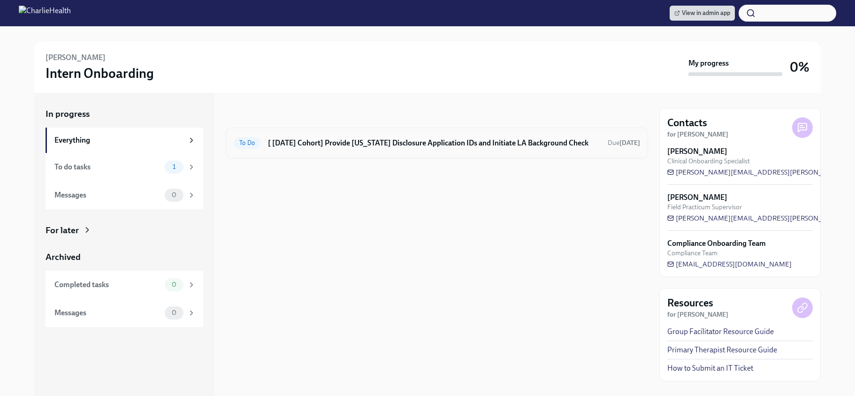
click at [444, 145] on h6 "[ Sep 15th Cohort] Provide Utah Disclosure Application IDs and Initiate LA Back…" at bounding box center [434, 143] width 332 height 10
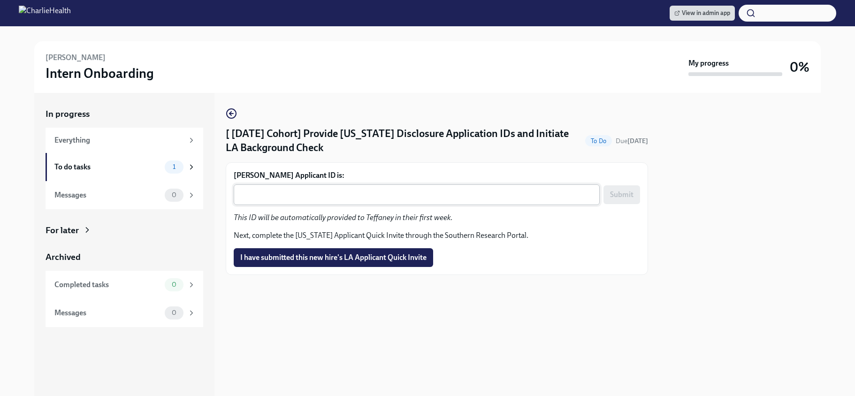
click at [424, 194] on textarea "Teffaney Daniel's Applicant ID is:" at bounding box center [416, 194] width 355 height 11
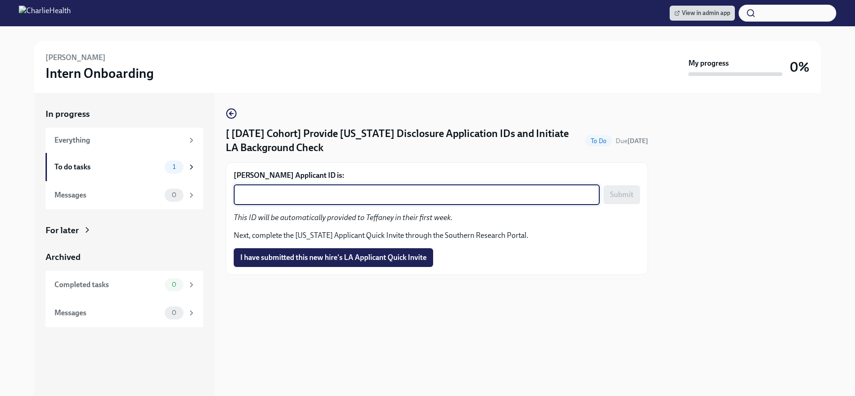
paste textarea "1250279"
type textarea "1250279"
click at [628, 191] on span "Submit" at bounding box center [621, 194] width 23 height 9
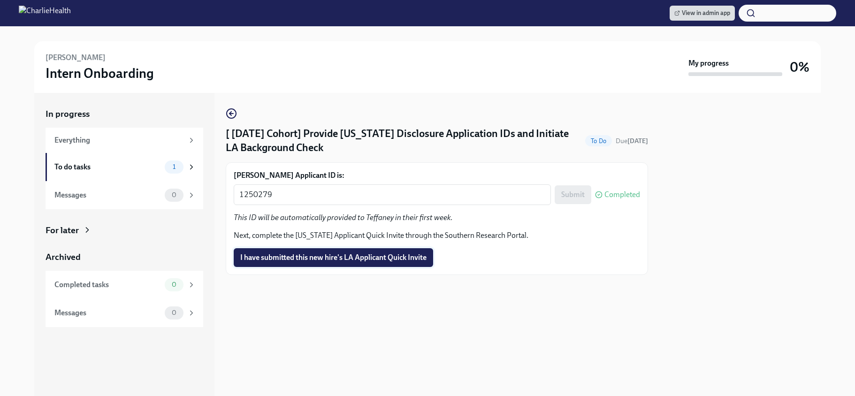
click at [367, 266] on button "I have submitted this new hire's LA Applicant Quick Invite" at bounding box center [333, 257] width 199 height 19
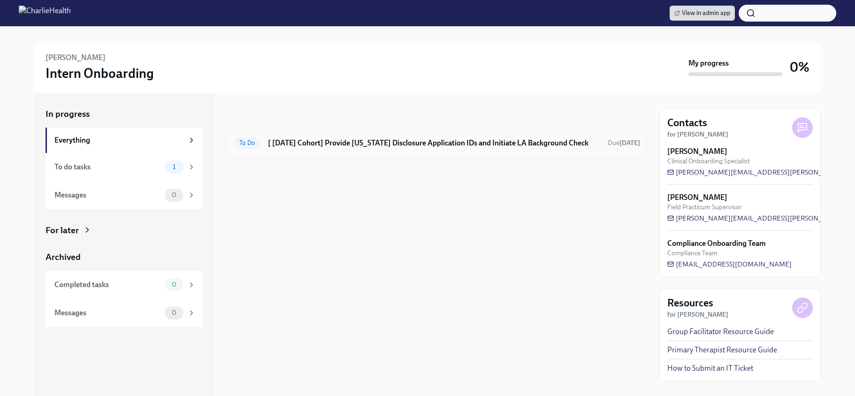
click at [457, 134] on div "To Do [ [DATE] Cohort] Provide [US_STATE] Disclosure Application IDs and Initia…" at bounding box center [437, 143] width 422 height 31
click at [444, 141] on h6 "[ [DATE] Cohort] Provide [US_STATE] Disclosure Application IDs and Initiate LA …" at bounding box center [434, 143] width 332 height 10
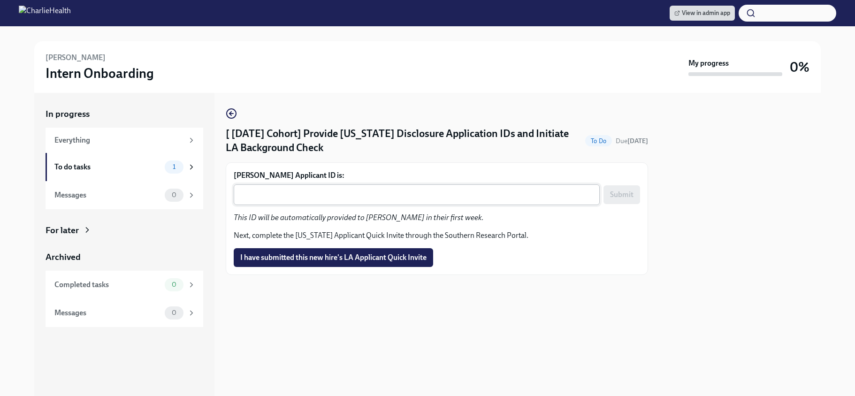
click at [397, 193] on textarea "Reagan Reed's Applicant ID is:" at bounding box center [416, 194] width 355 height 11
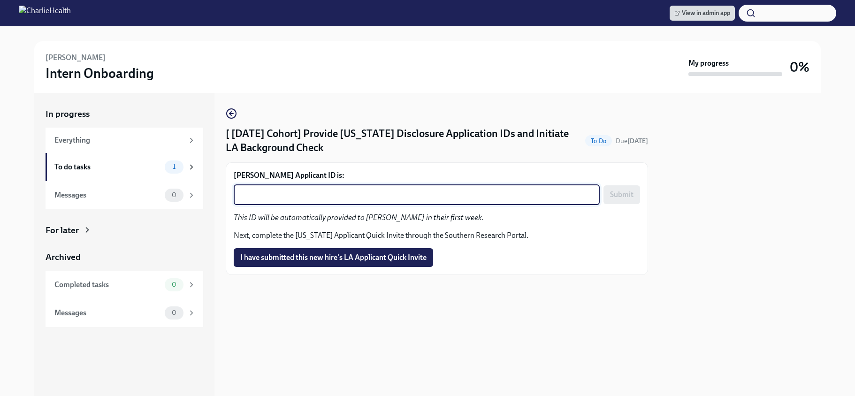
paste textarea "1250293"
type textarea "1250293"
click at [622, 194] on span "Submit" at bounding box center [621, 194] width 23 height 9
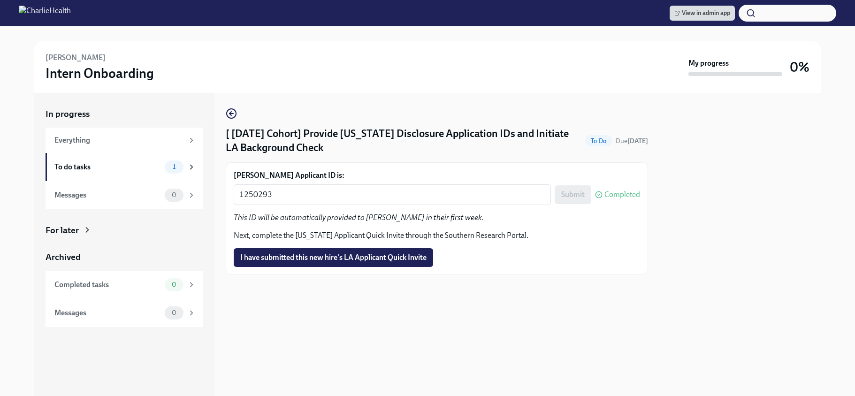
click at [394, 254] on span "I have submitted this new hire's LA Applicant Quick Invite" at bounding box center [333, 257] width 186 height 9
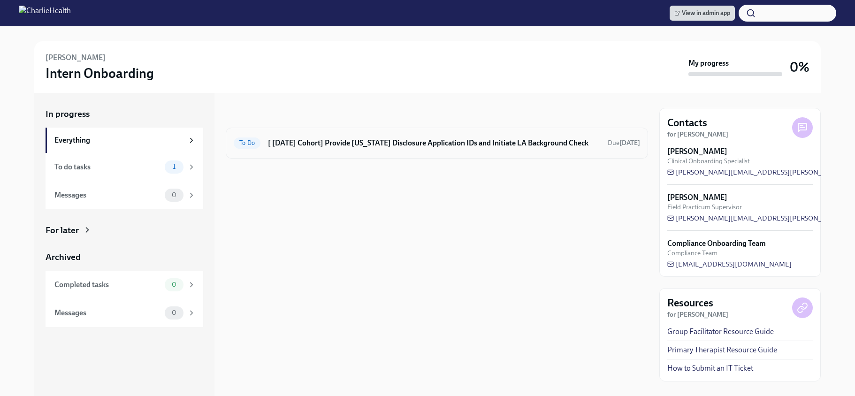
click at [505, 149] on div "To Do [ [DATE] Cohort] Provide [US_STATE] Disclosure Application IDs and Initia…" at bounding box center [437, 143] width 406 height 15
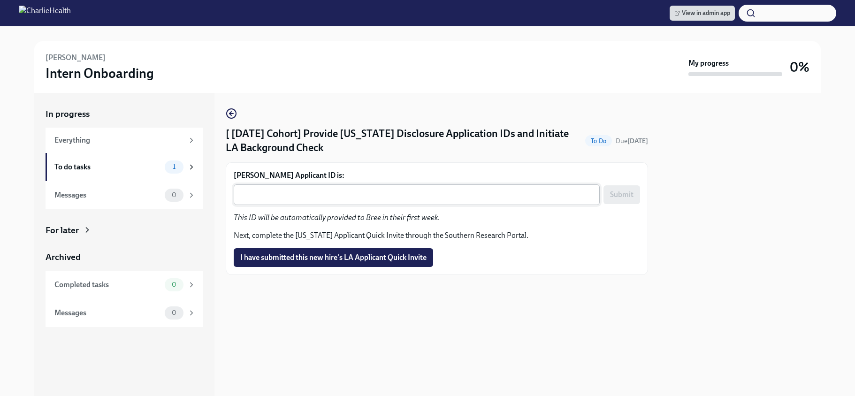
click at [345, 197] on textarea "[PERSON_NAME] Applicant ID is:" at bounding box center [416, 194] width 355 height 11
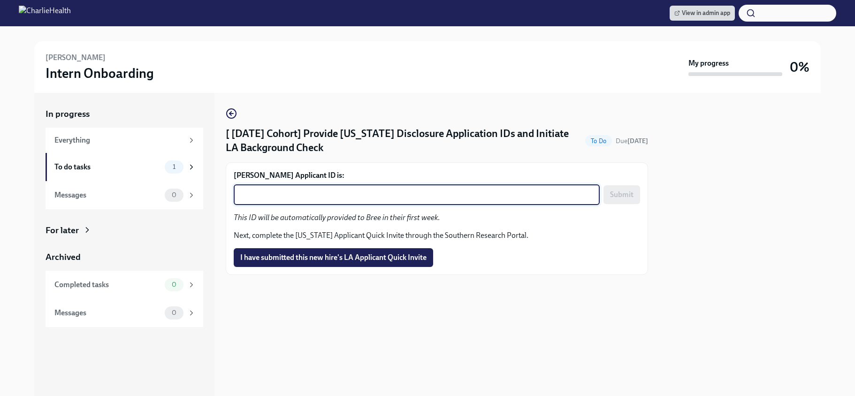
paste textarea "1250323"
type textarea "1250323"
click at [627, 198] on span "Submit" at bounding box center [621, 194] width 23 height 9
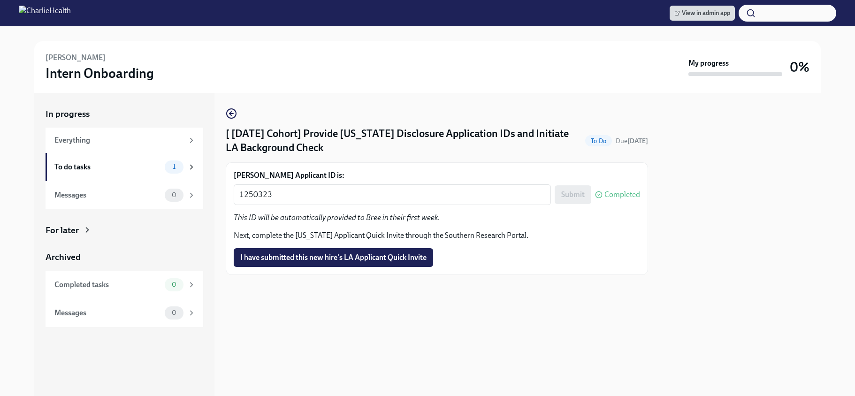
click at [388, 252] on button "I have submitted this new hire's LA Applicant Quick Invite" at bounding box center [333, 257] width 199 height 19
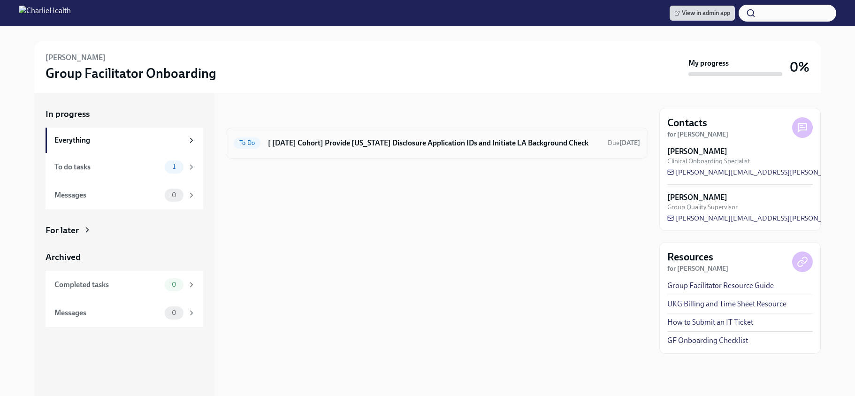
click at [437, 143] on h6 "[ [DATE] Cohort] Provide [US_STATE] Disclosure Application IDs and Initiate LA …" at bounding box center [434, 143] width 332 height 10
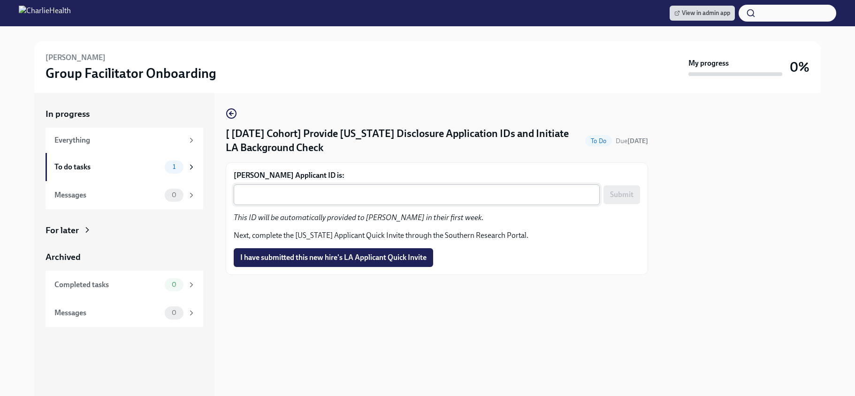
click at [332, 199] on textarea "Ciara Sweatt's Applicant ID is:" at bounding box center [416, 194] width 355 height 11
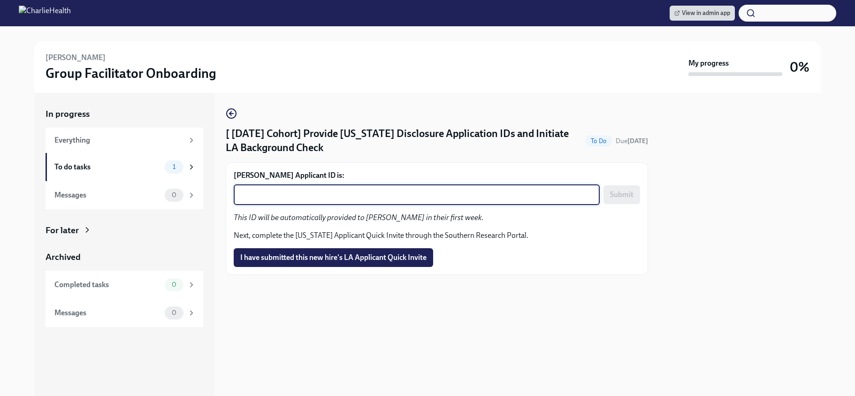
paste textarea "1250330"
type textarea "1250330"
click at [628, 189] on button "Submit" at bounding box center [622, 194] width 37 height 19
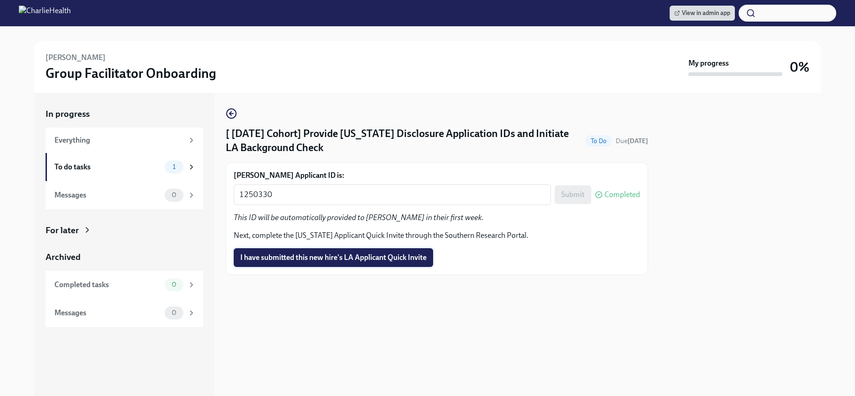
click at [399, 255] on span "I have submitted this new hire's LA Applicant Quick Invite" at bounding box center [333, 257] width 186 height 9
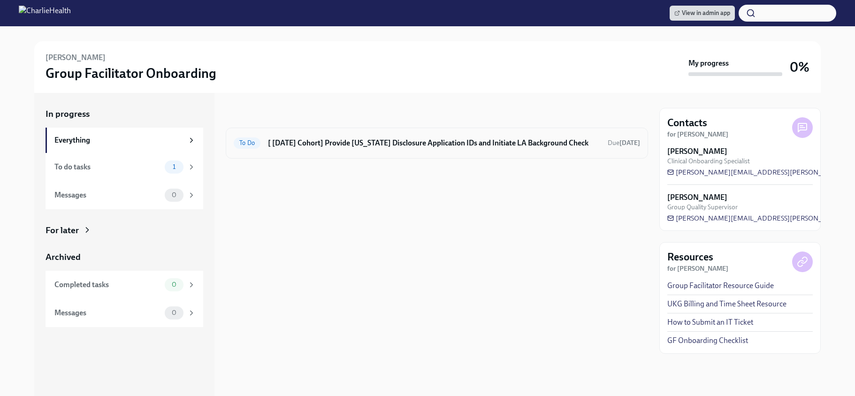
click at [376, 137] on div "To Do [ [DATE] Cohort] Provide [US_STATE] Disclosure Application IDs and Initia…" at bounding box center [437, 143] width 406 height 15
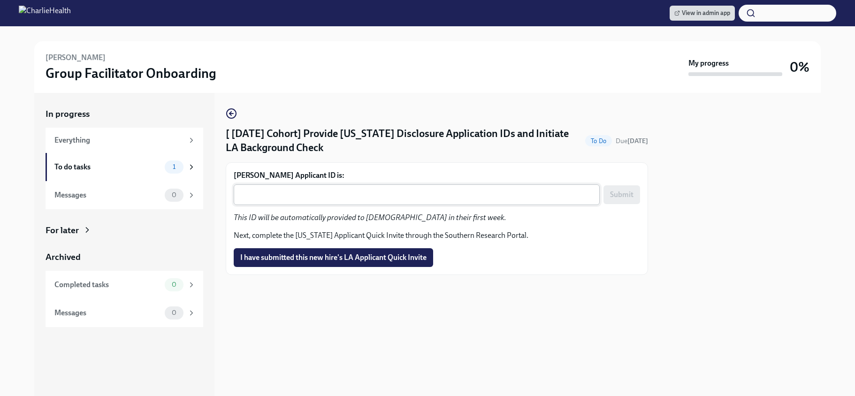
click at [334, 189] on textarea "[PERSON_NAME] Applicant ID is:" at bounding box center [416, 194] width 355 height 11
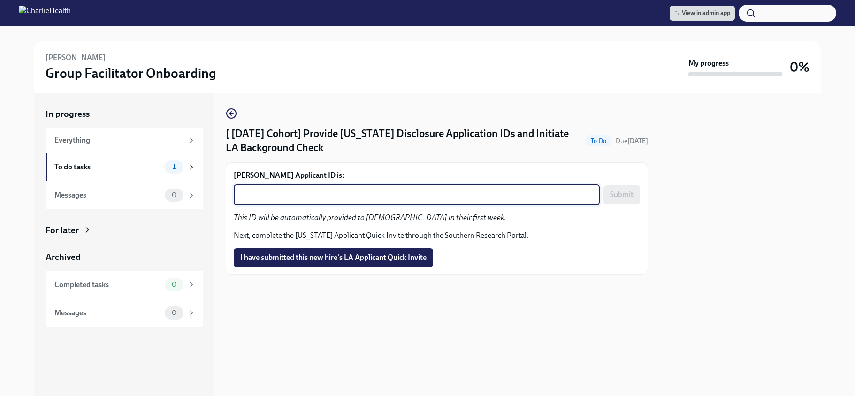
paste textarea "1250339"
type textarea "1250339"
click at [615, 197] on span "Submit" at bounding box center [621, 194] width 23 height 9
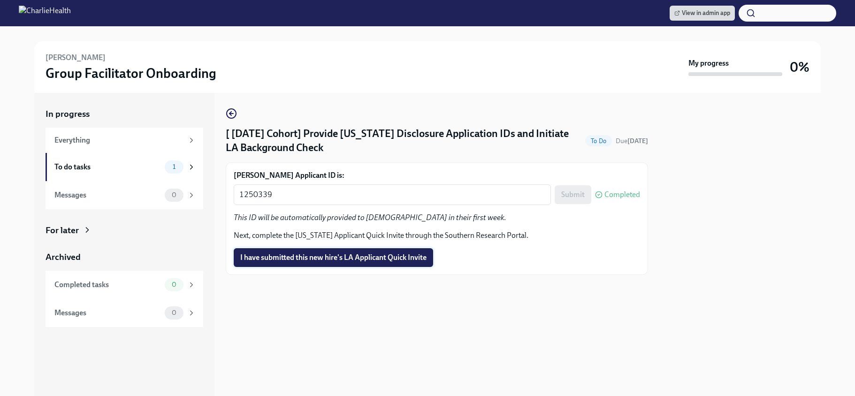
click at [410, 256] on span "I have submitted this new hire's LA Applicant Quick Invite" at bounding box center [333, 257] width 186 height 9
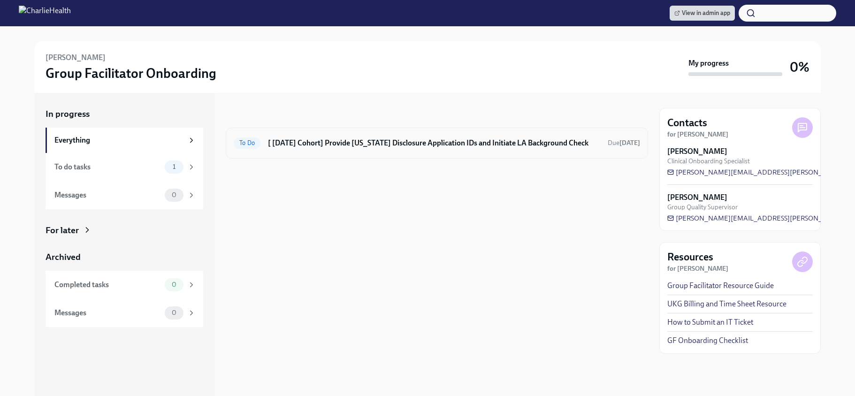
click at [451, 141] on h6 "[ Sep 15th Cohort] Provide Utah Disclosure Application IDs and Initiate LA Back…" at bounding box center [434, 143] width 332 height 10
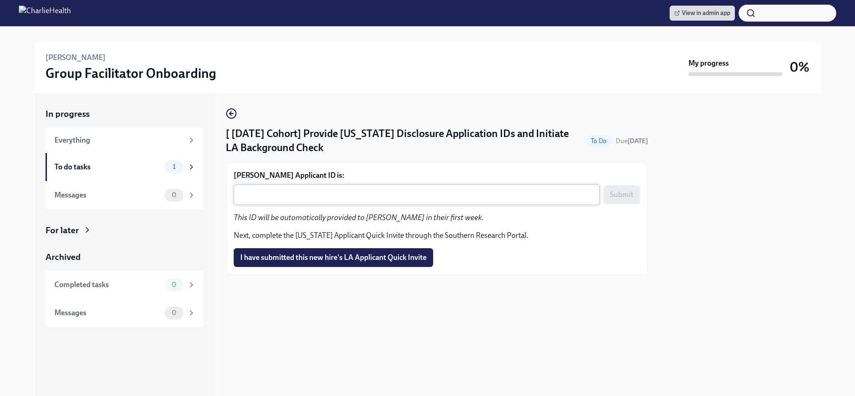
click at [391, 194] on textarea "Melissa Zimmerman's Applicant ID is:" at bounding box center [416, 194] width 355 height 11
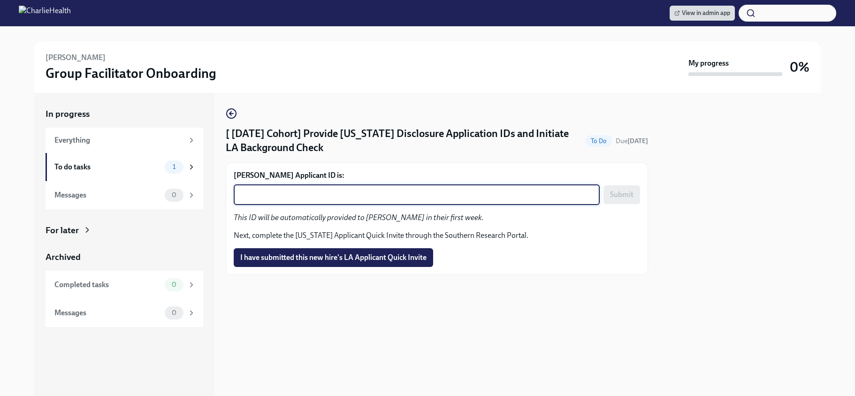
paste textarea "1250352"
type textarea "1250352"
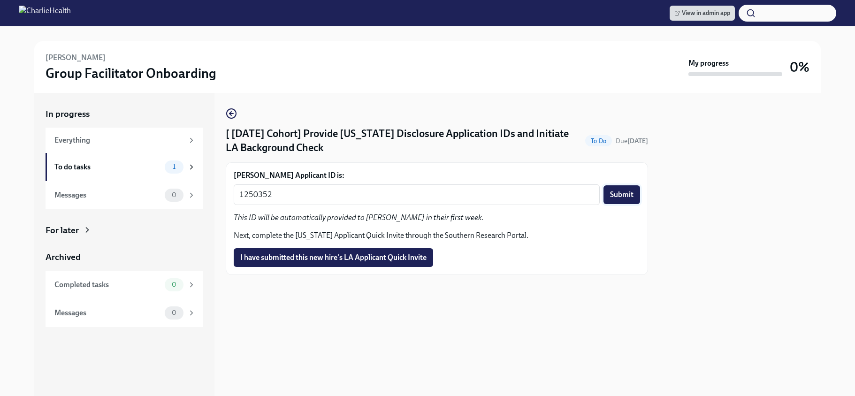
click at [625, 193] on span "Submit" at bounding box center [621, 194] width 23 height 9
click at [397, 255] on span "I have submitted this new hire's LA Applicant Quick Invite" at bounding box center [333, 257] width 186 height 9
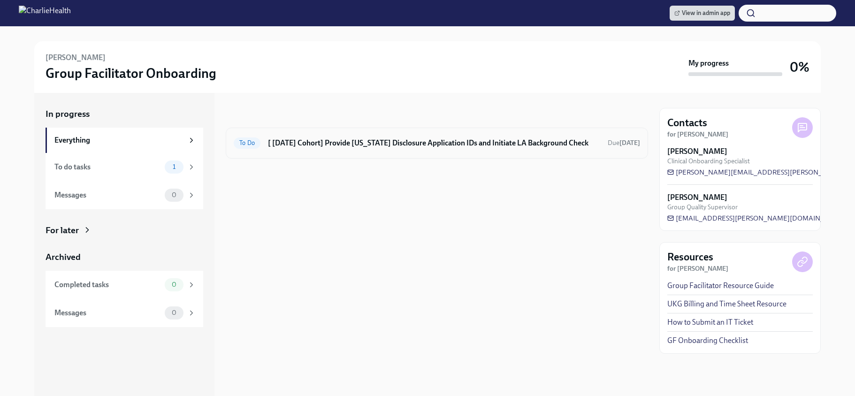
click at [421, 151] on div "To Do [ Sep 15th Cohort] Provide Utah Disclosure Application IDs and Initiate L…" at bounding box center [437, 143] width 422 height 31
click at [411, 141] on h6 "[ Sep 15th Cohort] Provide Utah Disclosure Application IDs and Initiate LA Back…" at bounding box center [434, 143] width 332 height 10
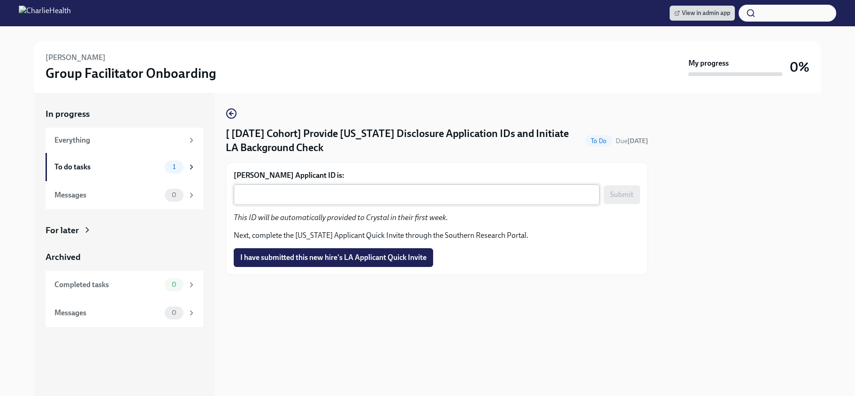
click at [374, 188] on div "x ​" at bounding box center [417, 194] width 366 height 21
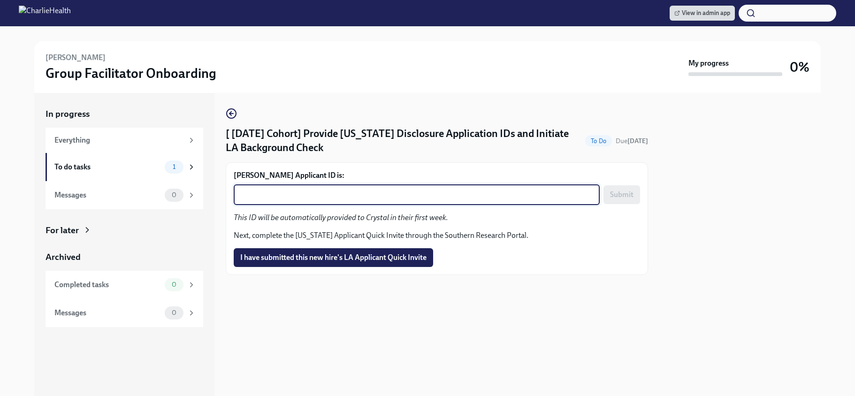
paste textarea "1250368"
type textarea "1250368"
click at [626, 198] on span "Submit" at bounding box center [621, 194] width 23 height 9
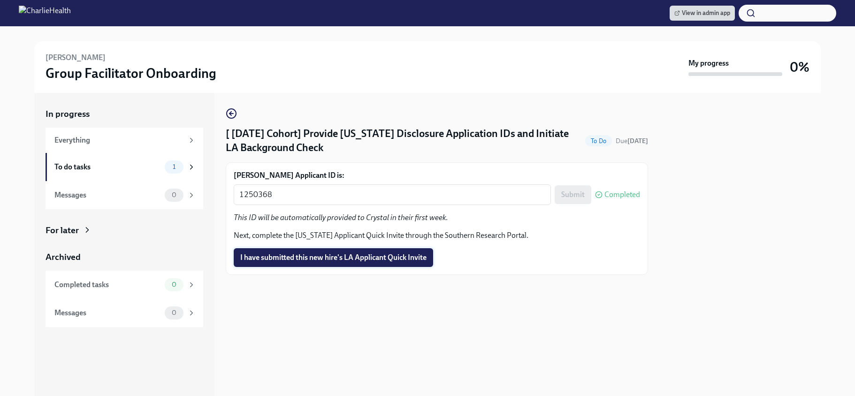
click at [397, 260] on span "I have submitted this new hire's LA Applicant Quick Invite" at bounding box center [333, 257] width 186 height 9
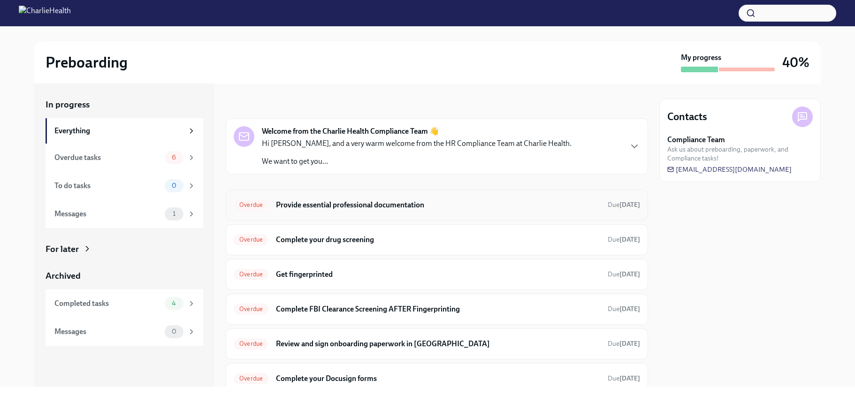
scroll to position [38, 0]
